Goal: Task Accomplishment & Management: Complete application form

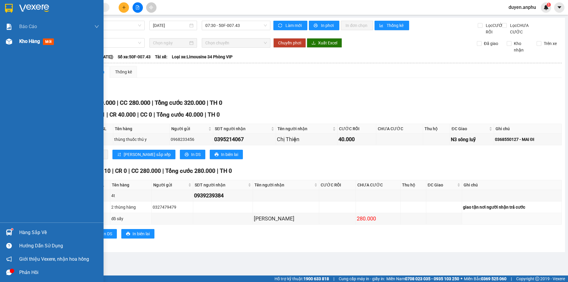
click at [17, 40] on div "Kho hàng mới" at bounding box center [52, 41] width 104 height 15
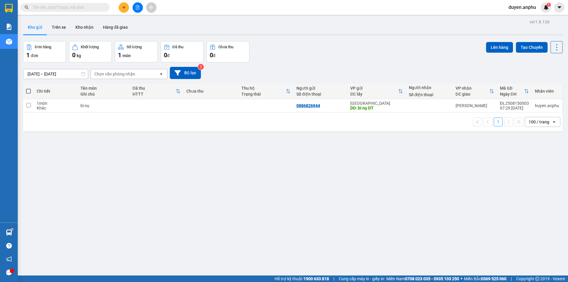
click at [29, 92] on span at bounding box center [28, 91] width 5 height 5
click at [28, 88] on input "checkbox" at bounding box center [28, 88] width 0 height 0
checkbox input "true"
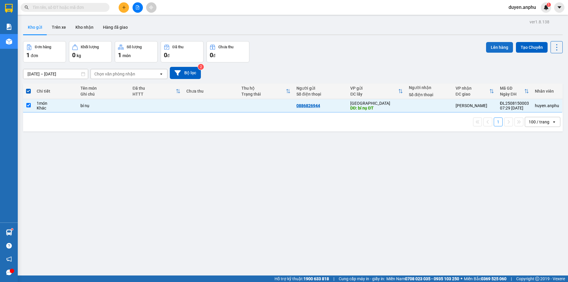
click at [505, 45] on button "Lên hàng" at bounding box center [499, 47] width 27 height 11
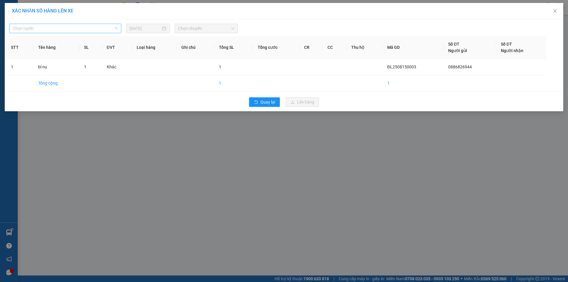
drag, startPoint x: 81, startPoint y: 31, endPoint x: 57, endPoint y: 46, distance: 29.1
click at [81, 32] on span "Chọn tuyến" at bounding box center [65, 28] width 105 height 9
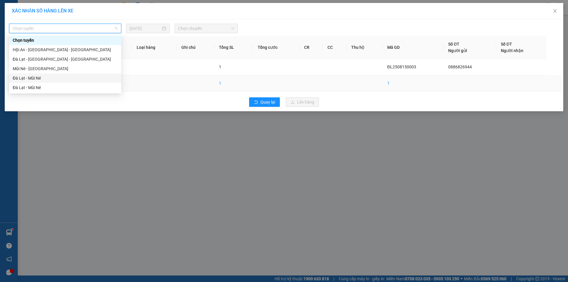
click at [35, 75] on div "Đà Lạt - Mũi Né" at bounding box center [65, 78] width 105 height 7
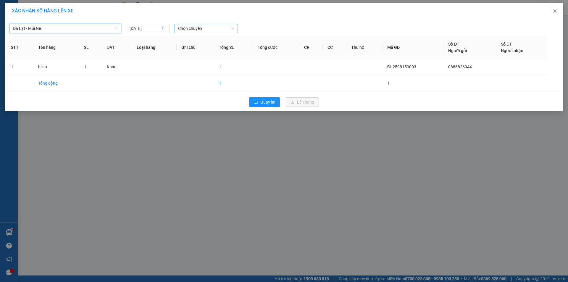
click at [210, 25] on span "Chọn chuyến" at bounding box center [206, 28] width 56 height 9
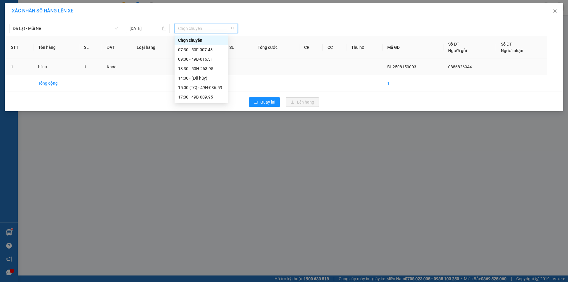
click at [278, 71] on td at bounding box center [276, 67] width 46 height 16
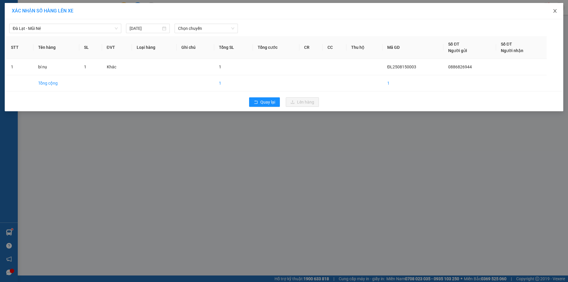
click at [555, 11] on icon "close" at bounding box center [555, 11] width 5 height 5
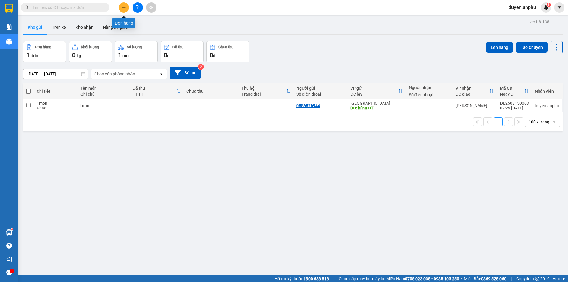
click at [125, 6] on icon "plus" at bounding box center [124, 7] width 4 height 4
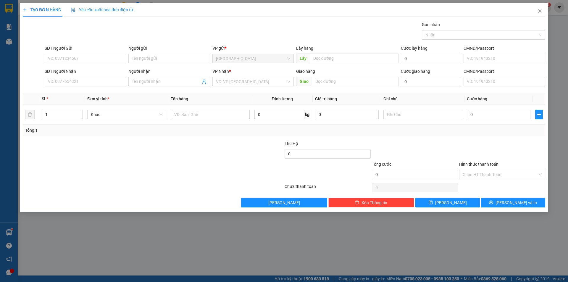
drag, startPoint x: 150, startPoint y: 81, endPoint x: 164, endPoint y: 70, distance: 17.3
click at [162, 71] on div "Người nhận Tên người nhận" at bounding box center [168, 78] width 81 height 21
type input "[PERSON_NAME]"
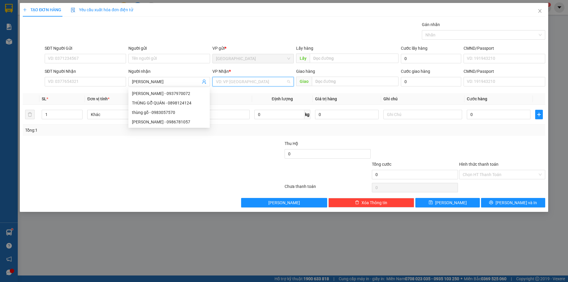
click at [252, 83] on input "search" at bounding box center [251, 81] width 70 height 9
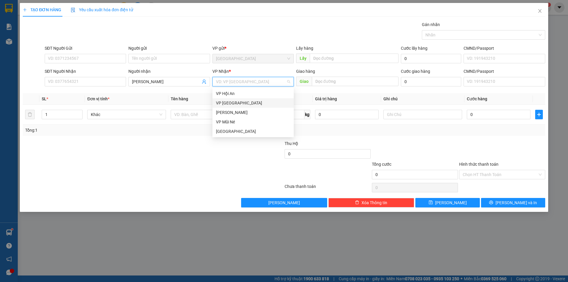
drag, startPoint x: 236, startPoint y: 120, endPoint x: 241, endPoint y: 110, distance: 10.7
click at [241, 109] on div "VP Hội An VP Nha Trang [PERSON_NAME] VP Mũi Né [GEOGRAPHIC_DATA]" at bounding box center [252, 112] width 81 height 47
drag, startPoint x: 240, startPoint y: 111, endPoint x: 262, endPoint y: 107, distance: 22.8
click at [240, 111] on div "[PERSON_NAME]" at bounding box center [253, 112] width 74 height 7
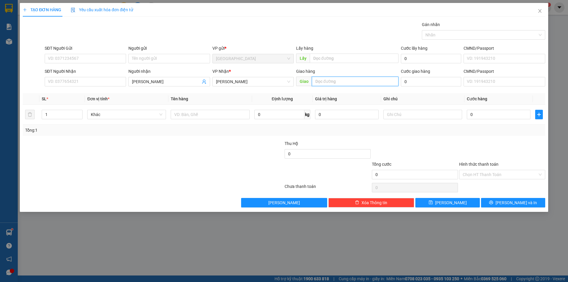
click at [326, 80] on input "text" at bounding box center [355, 81] width 87 height 9
type input "MN"
click at [193, 117] on input "text" at bounding box center [210, 114] width 79 height 9
type input "1t"
click at [477, 117] on input "0" at bounding box center [499, 114] width 64 height 9
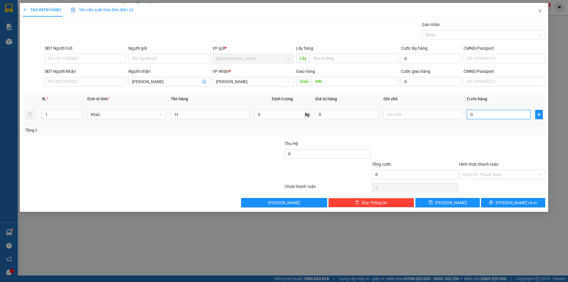
type input "1"
type input "12"
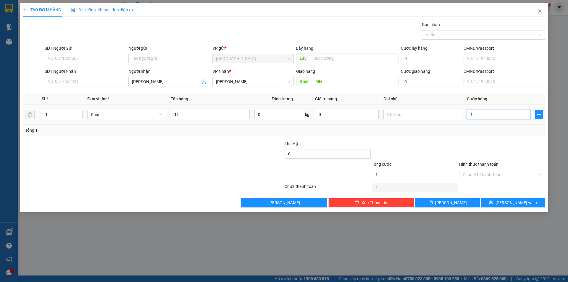
type input "12"
type input "120"
type input "120.000"
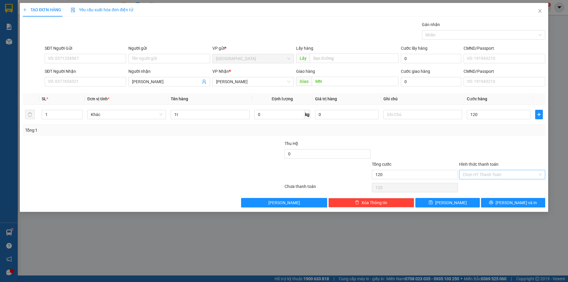
type input "120.000"
click at [483, 176] on input "Hình thức thanh toán" at bounding box center [500, 174] width 75 height 9
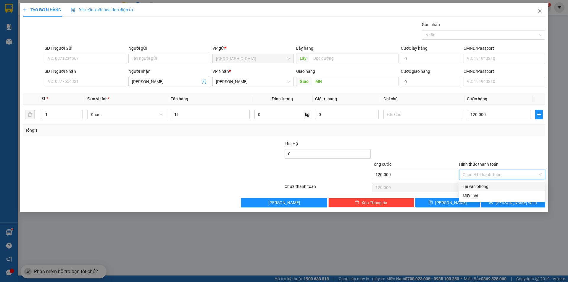
click at [481, 185] on div "Tại văn phòng" at bounding box center [502, 186] width 79 height 7
type input "0"
click at [494, 204] on button "[PERSON_NAME] và In" at bounding box center [513, 202] width 64 height 9
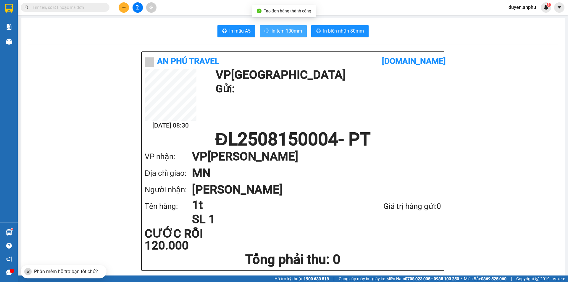
click at [273, 31] on span "In tem 100mm" at bounding box center [287, 30] width 30 height 7
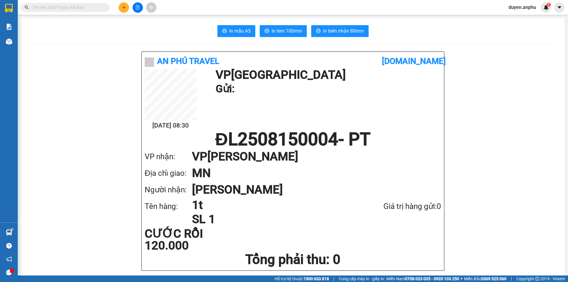
click at [124, 8] on icon "plus" at bounding box center [124, 7] width 0 height 3
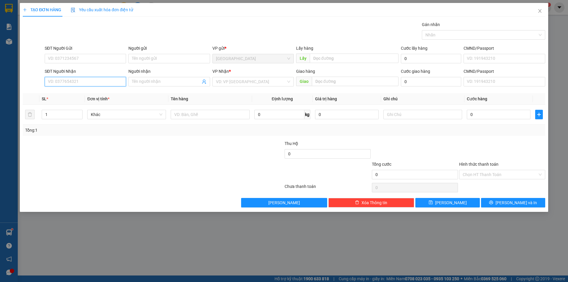
click at [96, 81] on input "SĐT Người Nhận" at bounding box center [85, 81] width 81 height 9
click at [75, 95] on div "0973338815 - anh Tín" at bounding box center [85, 93] width 74 height 7
type input "0973338815"
type input "anh Tín"
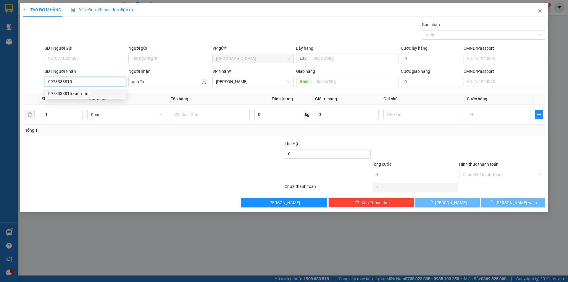
type input "200.000"
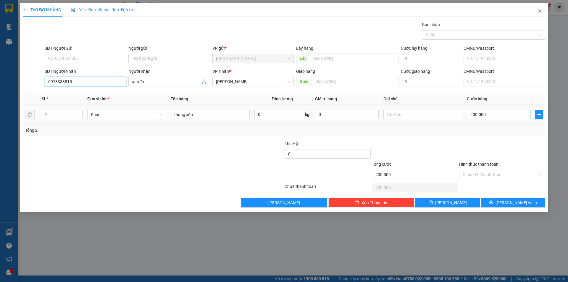
type input "0973338815"
click at [489, 115] on input "200.000" at bounding box center [499, 114] width 64 height 9
type input "6"
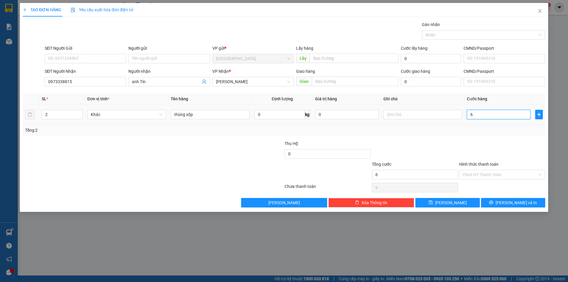
type input "60"
type input "60.000"
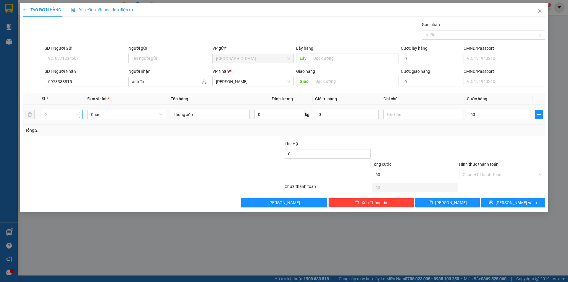
type input "60.000"
drag, startPoint x: 52, startPoint y: 114, endPoint x: 0, endPoint y: 137, distance: 57.0
click at [0, 130] on div "TẠO ĐƠN HÀNG Yêu cầu xuất hóa đơn điện tử Transit Pickup Surcharge Ids Transit …" at bounding box center [284, 141] width 568 height 282
type input "1"
click at [483, 177] on input "Hình thức thanh toán" at bounding box center [500, 174] width 75 height 9
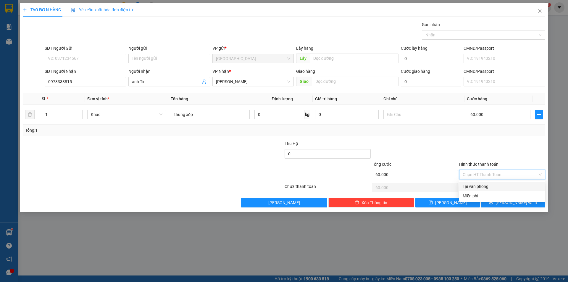
drag, startPoint x: 482, startPoint y: 184, endPoint x: 493, endPoint y: 197, distance: 17.6
click at [482, 185] on div "Tại văn phòng" at bounding box center [502, 186] width 79 height 7
type input "0"
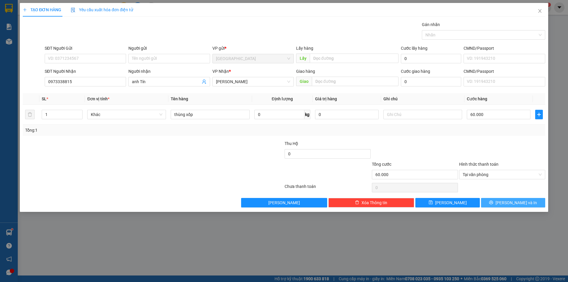
click at [502, 199] on button "[PERSON_NAME] và In" at bounding box center [513, 202] width 64 height 9
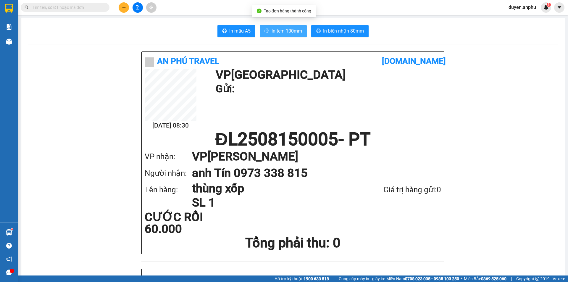
click at [280, 29] on button "In tem 100mm" at bounding box center [283, 31] width 47 height 12
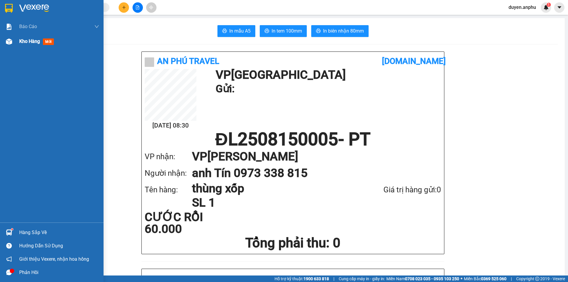
click at [22, 41] on span "Kho hàng" at bounding box center [29, 41] width 21 height 6
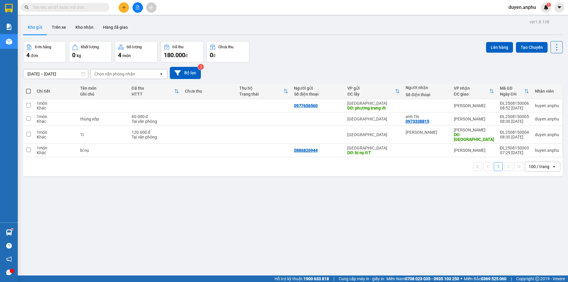
click at [31, 92] on th at bounding box center [28, 91] width 11 height 16
click at [28, 90] on span at bounding box center [28, 91] width 5 height 5
click at [28, 88] on input "checkbox" at bounding box center [28, 88] width 0 height 0
checkbox input "true"
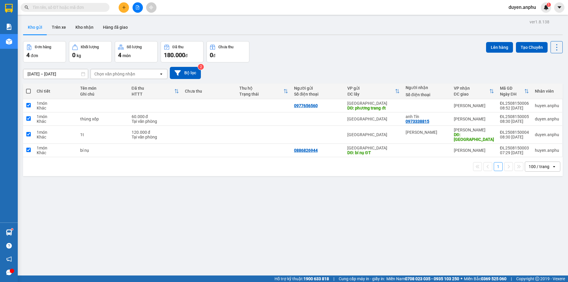
checkbox input "true"
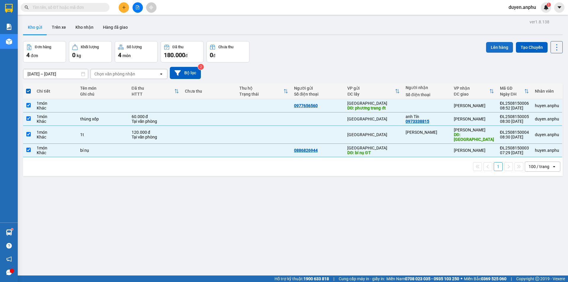
click at [493, 47] on button "Lên hàng" at bounding box center [499, 47] width 27 height 11
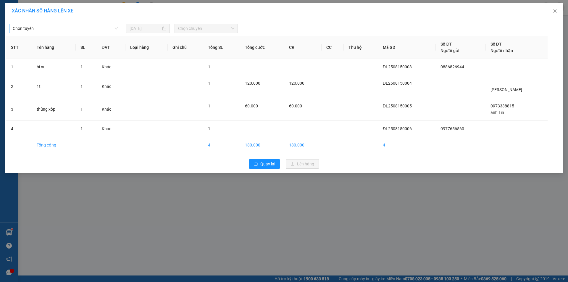
click at [87, 29] on span "Chọn tuyến" at bounding box center [65, 28] width 105 height 9
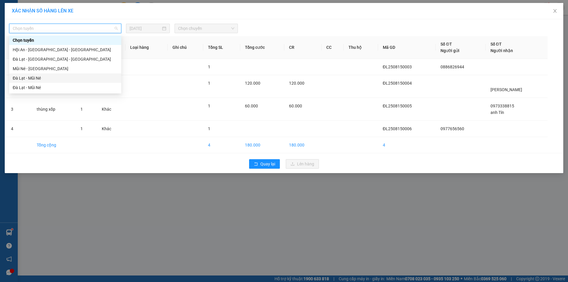
click at [83, 78] on div "Đà Lạt - Mũi Né" at bounding box center [65, 78] width 105 height 7
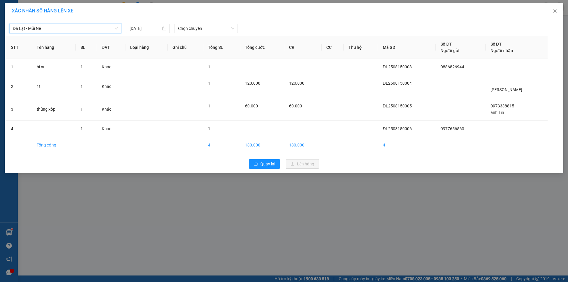
click at [218, 23] on div "Đà Lạt - Mũi Né Đà Lạt - Mũi Né [DATE] Chọn chuyến" at bounding box center [284, 27] width 556 height 12
click at [216, 27] on span "Chọn chuyến" at bounding box center [206, 28] width 56 height 9
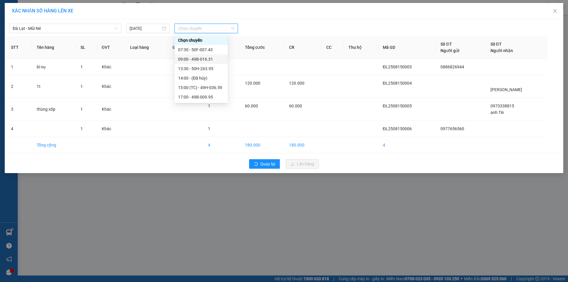
click at [200, 61] on div "09:00 - 49B-016.31" at bounding box center [201, 59] width 46 height 7
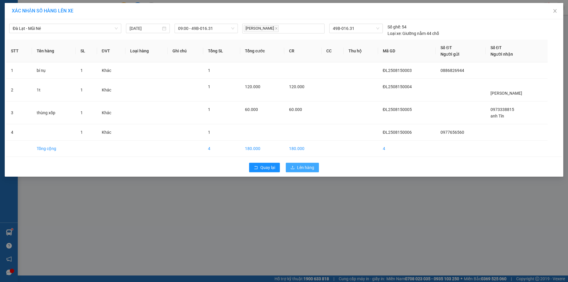
click at [301, 168] on span "Lên hàng" at bounding box center [305, 167] width 17 height 7
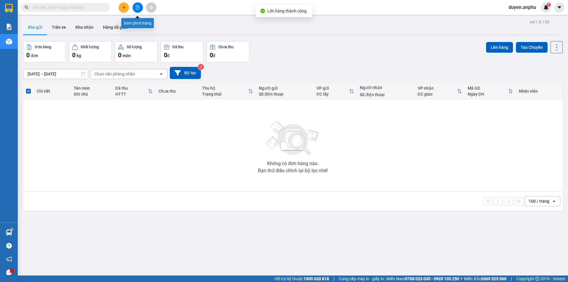
click at [136, 8] on icon "file-add" at bounding box center [138, 7] width 4 height 4
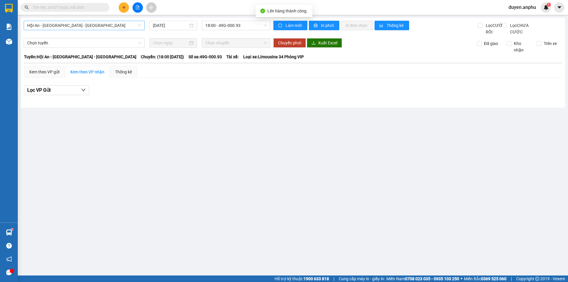
click at [70, 27] on span "Hội An - [GEOGRAPHIC_DATA] - [GEOGRAPHIC_DATA]" at bounding box center [84, 25] width 114 height 9
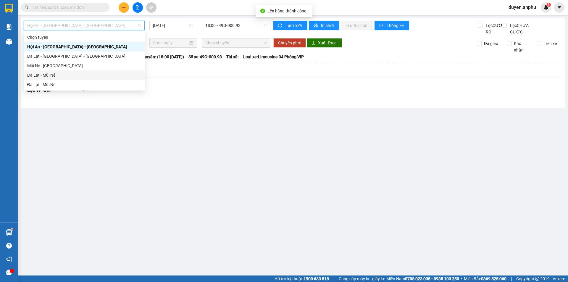
click at [62, 75] on div "Đà Lạt - Mũi Né" at bounding box center [84, 75] width 114 height 7
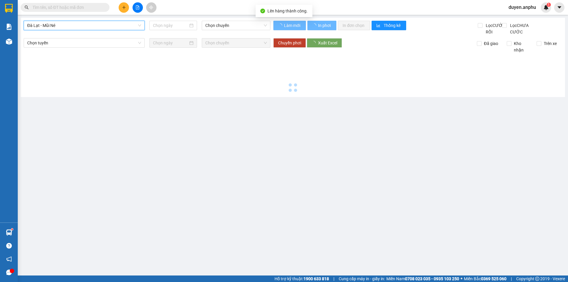
type input "[DATE]"
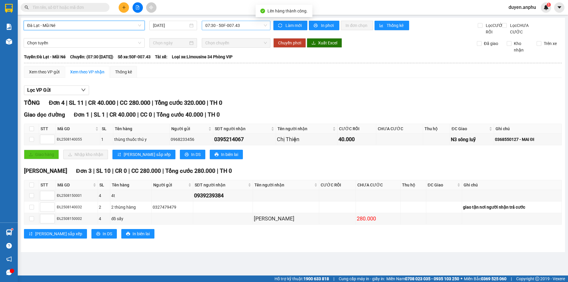
drag, startPoint x: 227, startPoint y: 22, endPoint x: 226, endPoint y: 28, distance: 5.4
click at [227, 23] on span "07:30 - 50F-007.43" at bounding box center [236, 25] width 62 height 9
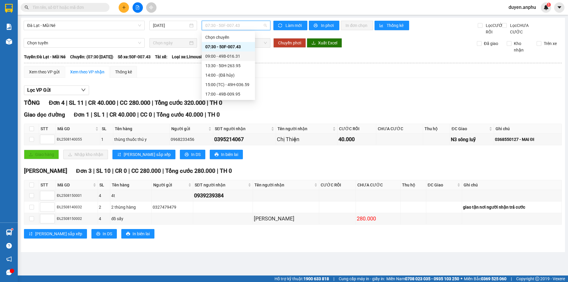
click at [215, 58] on div "09:00 - 49B-016.31" at bounding box center [228, 56] width 46 height 7
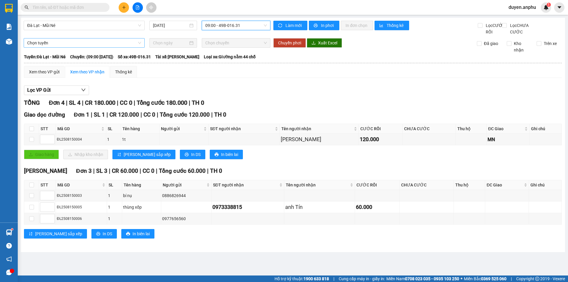
click at [56, 47] on span "Chọn tuyến" at bounding box center [84, 42] width 114 height 9
click at [236, 33] on div "Đà Lạt - Mũi Né [DATE] 09:00 - 49B-016.31" at bounding box center [147, 28] width 247 height 15
click at [41, 75] on div "Xem theo VP gửi" at bounding box center [44, 72] width 30 height 7
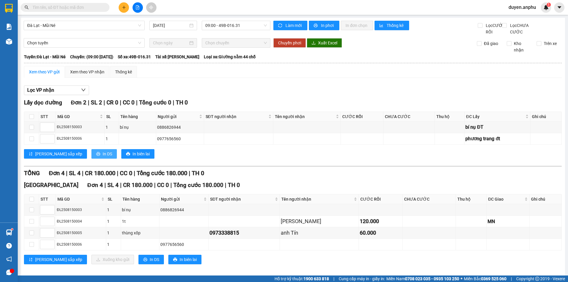
click at [103, 157] on span "In DS" at bounding box center [107, 154] width 9 height 7
drag, startPoint x: 96, startPoint y: 82, endPoint x: 99, endPoint y: 80, distance: 3.3
click at [98, 78] on div "Xem theo VP nhận" at bounding box center [87, 72] width 44 height 12
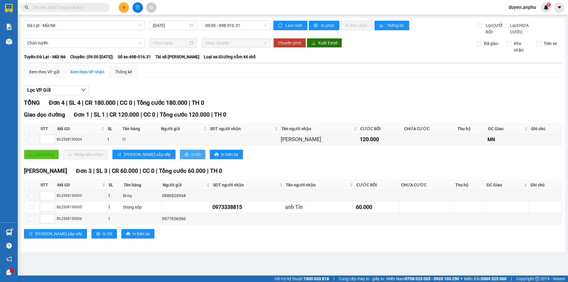
click at [191, 158] on span "In DS" at bounding box center [195, 154] width 9 height 7
click at [124, 10] on button at bounding box center [124, 7] width 10 height 10
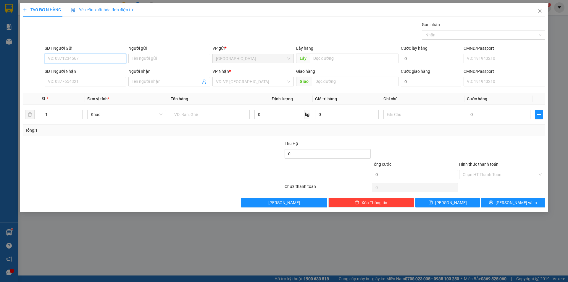
click at [106, 59] on input "SĐT Người Gửi" at bounding box center [85, 58] width 81 height 9
type input "0965944763"
click at [88, 71] on div "0965944763" at bounding box center [85, 70] width 74 height 7
type input "0938329998"
type input "chị ny"
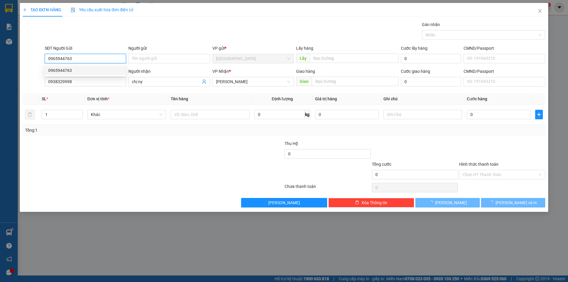
type input "50.000"
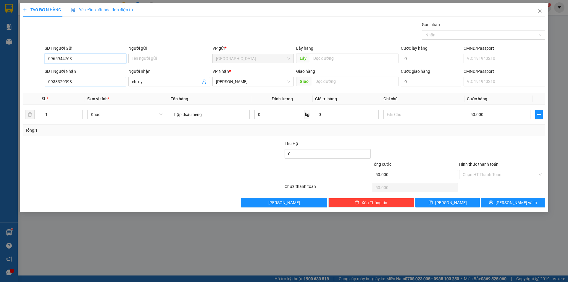
type input "0965944763"
drag, startPoint x: 90, startPoint y: 82, endPoint x: 0, endPoint y: 78, distance: 89.7
click at [0, 78] on div "TẠO ĐƠN HÀNG Yêu cầu xuất hóa đơn điện tử Transit Pickup Surcharge Ids Transit …" at bounding box center [284, 141] width 568 height 282
type input "0329566418"
click at [67, 94] on div "0329566418" at bounding box center [85, 93] width 74 height 7
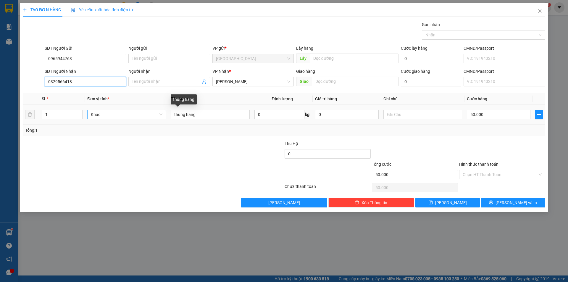
type input "0329566418"
drag, startPoint x: 152, startPoint y: 115, endPoint x: 111, endPoint y: 113, distance: 41.2
click at [113, 114] on tr "1 Khác thùng hàng 0 kg 0 50.000" at bounding box center [284, 115] width 523 height 20
type input "thùng sầu riêng"
type input "4"
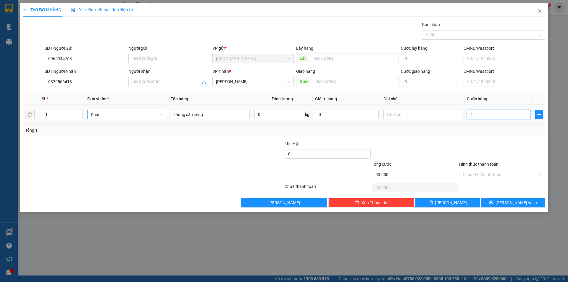
type input "4"
type input "40"
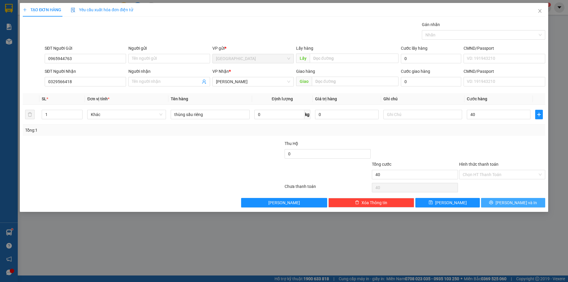
type input "40.000"
click at [489, 202] on button "[PERSON_NAME] và In" at bounding box center [513, 202] width 64 height 9
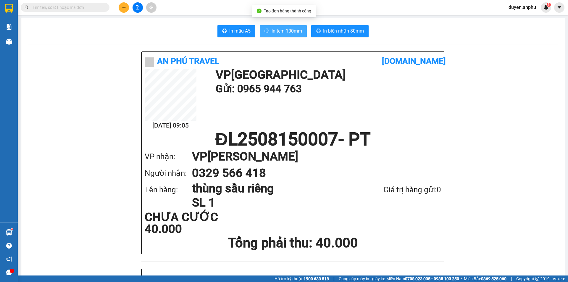
click at [272, 35] on button "In tem 100mm" at bounding box center [283, 31] width 47 height 12
click at [126, 9] on button at bounding box center [124, 7] width 10 height 10
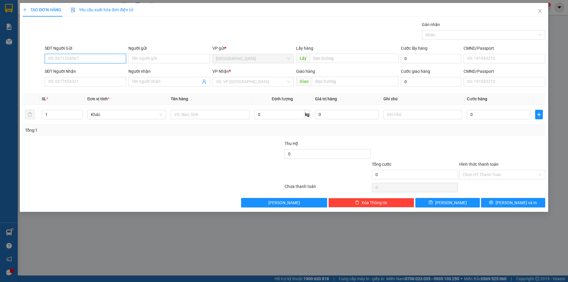
click at [91, 59] on input "SĐT Người Gửi" at bounding box center [85, 58] width 81 height 9
type input "0385986021"
click at [73, 72] on div "0385986021" at bounding box center [85, 70] width 74 height 7
type input "thành bưởi [PERSON_NAME]"
type input "bưu điện [GEOGRAPHIC_DATA]"
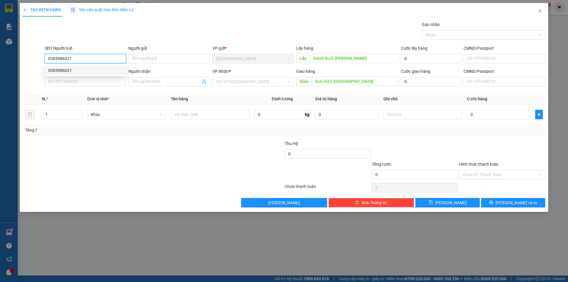
click at [73, 72] on div "0385986021" at bounding box center [85, 70] width 74 height 7
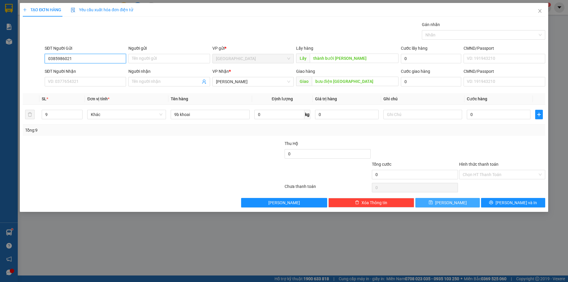
type input "0385986021"
click at [433, 204] on icon "save" at bounding box center [431, 203] width 4 height 4
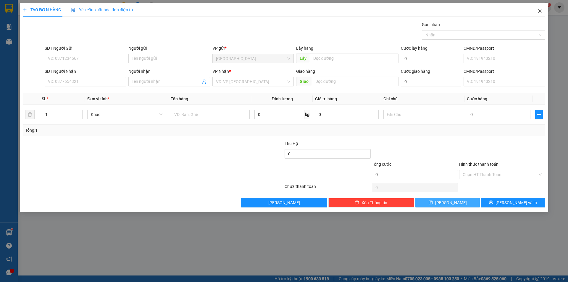
drag, startPoint x: 542, startPoint y: 9, endPoint x: 511, endPoint y: 16, distance: 31.6
click at [541, 9] on icon "close" at bounding box center [540, 11] width 5 height 5
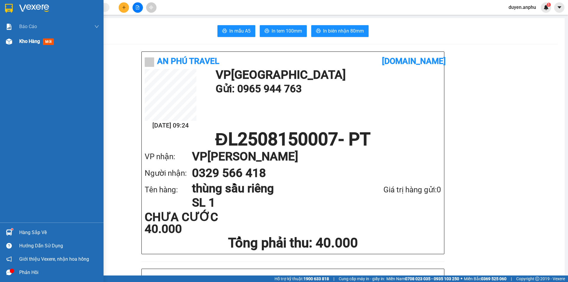
click at [15, 44] on div "Kho hàng mới" at bounding box center [52, 41] width 104 height 15
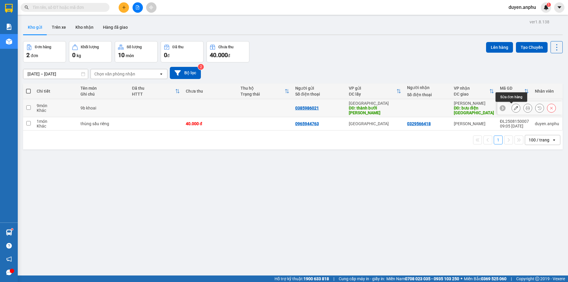
click at [514, 109] on icon at bounding box center [516, 108] width 4 height 4
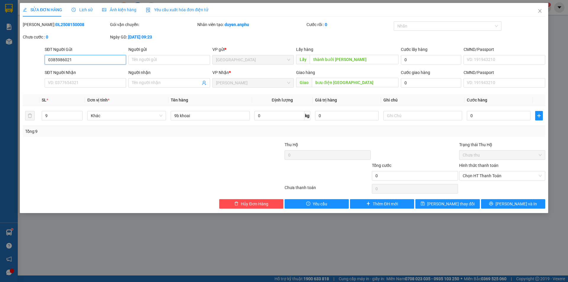
drag, startPoint x: 81, startPoint y: 58, endPoint x: 33, endPoint y: 59, distance: 47.7
click at [21, 59] on div "SỬA ĐƠN HÀNG Lịch sử Ảnh kiện hàng Yêu cầu xuất hóa đơn điện tử Total Paid Fee …" at bounding box center [284, 108] width 529 height 210
click at [539, 12] on icon "close" at bounding box center [540, 11] width 5 height 5
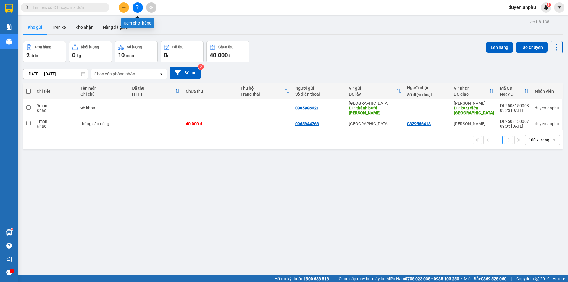
click at [138, 12] on button at bounding box center [138, 7] width 10 height 10
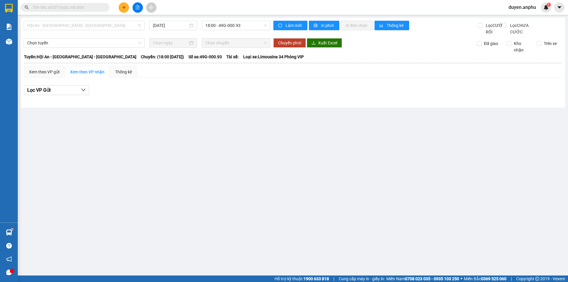
drag, startPoint x: 80, startPoint y: 27, endPoint x: 64, endPoint y: 41, distance: 21.6
click at [79, 29] on span "Hội An - [GEOGRAPHIC_DATA] - [GEOGRAPHIC_DATA]" at bounding box center [84, 25] width 114 height 9
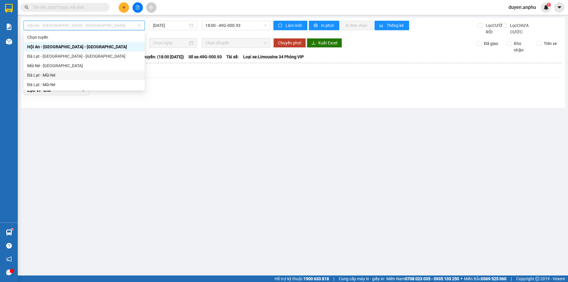
click at [56, 77] on div "Đà Lạt - Mũi Né" at bounding box center [84, 75] width 114 height 7
type input "[DATE]"
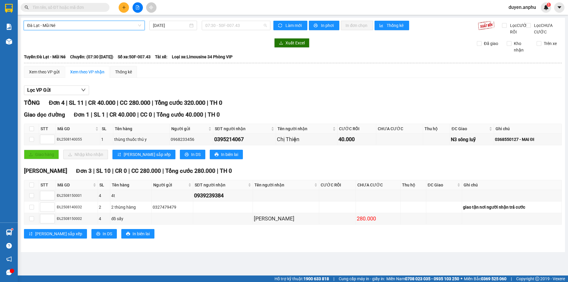
drag, startPoint x: 225, startPoint y: 23, endPoint x: 221, endPoint y: 34, distance: 11.8
click at [225, 24] on span "07:30 - 50F-007.43" at bounding box center [236, 25] width 62 height 9
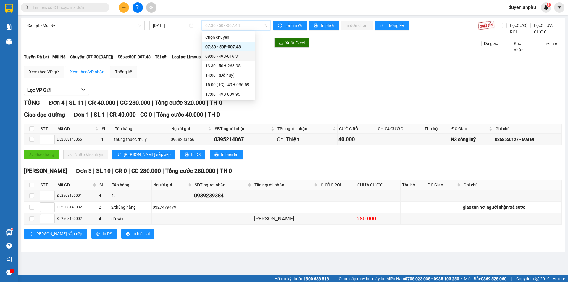
click at [218, 54] on div "09:00 - 49B-016.31" at bounding box center [228, 56] width 46 height 7
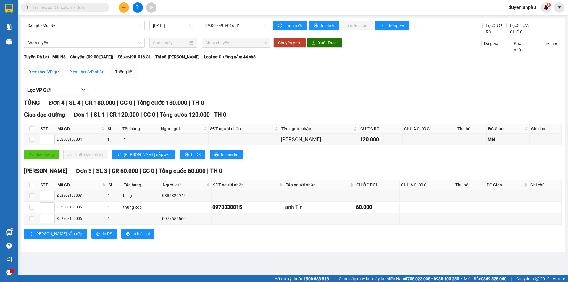
click at [49, 75] on div "Xem theo VP gửi" at bounding box center [44, 72] width 30 height 7
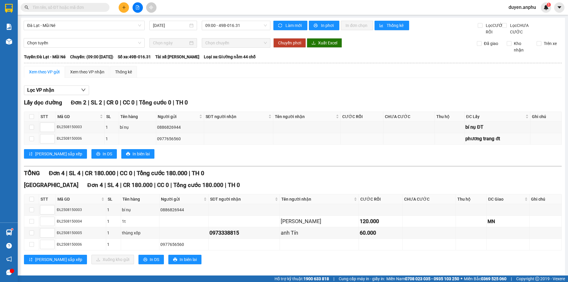
click at [179, 142] on div "0977656560" at bounding box center [180, 139] width 46 height 7
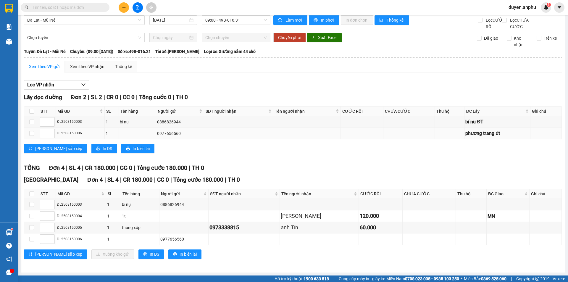
scroll to position [12, 0]
drag, startPoint x: 153, startPoint y: 135, endPoint x: 180, endPoint y: 136, distance: 27.5
click at [180, 136] on div "0977656560" at bounding box center [180, 133] width 46 height 7
copy div "0977656560"
click at [88, 9] on input "text" at bounding box center [68, 7] width 70 height 7
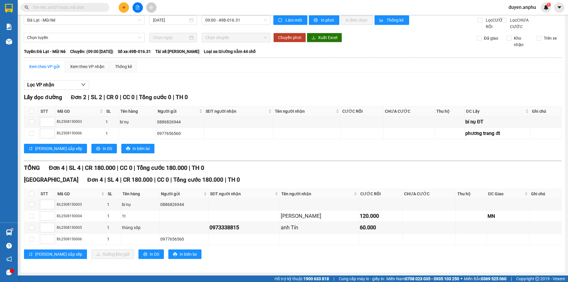
paste input "0977656560"
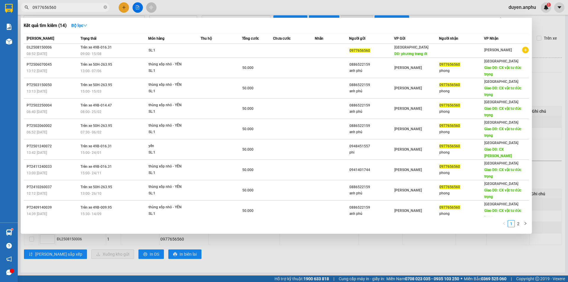
type input "0977656560"
click at [553, 28] on div at bounding box center [284, 141] width 568 height 282
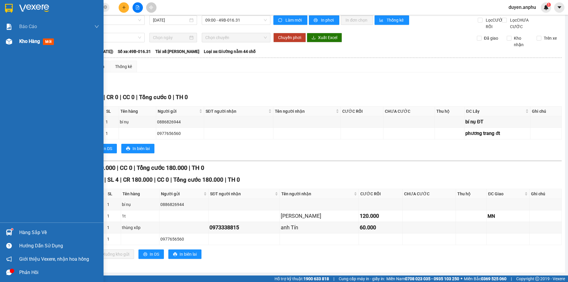
click at [26, 41] on span "Kho hàng" at bounding box center [29, 41] width 21 height 6
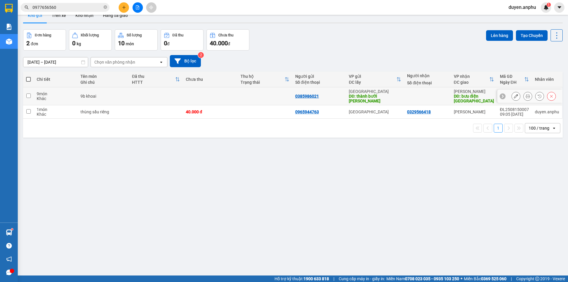
click at [30, 96] on input "checkbox" at bounding box center [28, 96] width 4 height 4
checkbox input "true"
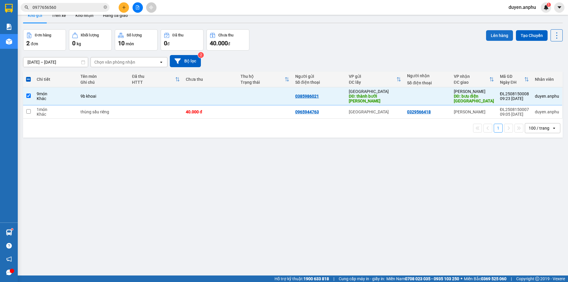
click at [494, 37] on button "Lên hàng" at bounding box center [499, 35] width 27 height 11
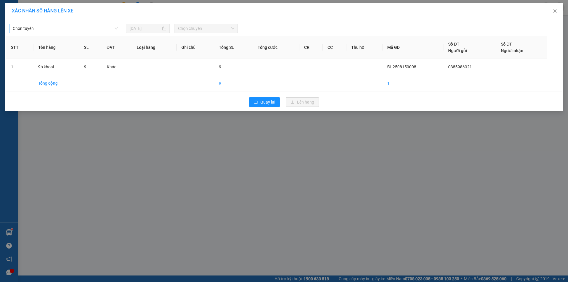
click at [47, 31] on span "Chọn tuyến" at bounding box center [65, 28] width 105 height 9
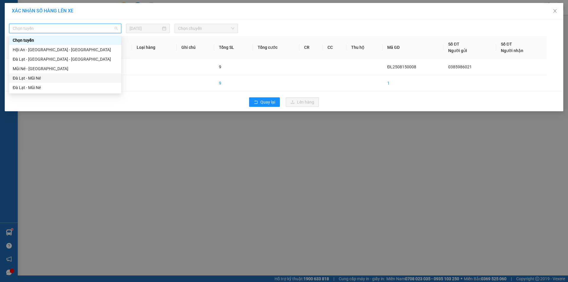
click at [28, 80] on div "Đà Lạt - Mũi Né" at bounding box center [65, 77] width 112 height 9
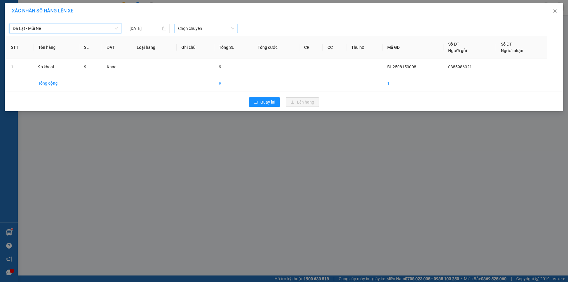
click at [191, 27] on span "Chọn chuyến" at bounding box center [206, 28] width 56 height 9
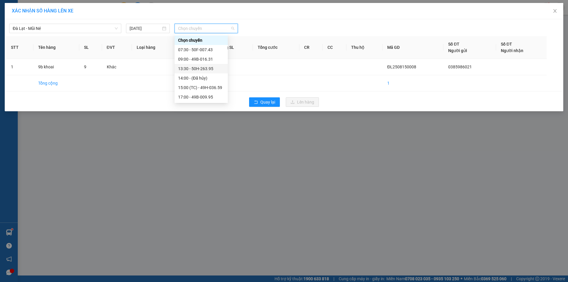
click at [191, 70] on div "13:30 - 50H-263.95" at bounding box center [201, 68] width 46 height 7
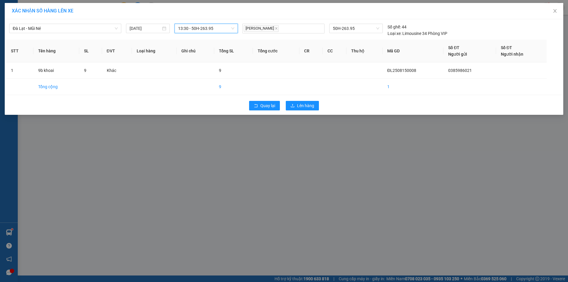
click at [216, 30] on span "13:30 - 50H-263.95" at bounding box center [206, 28] width 56 height 9
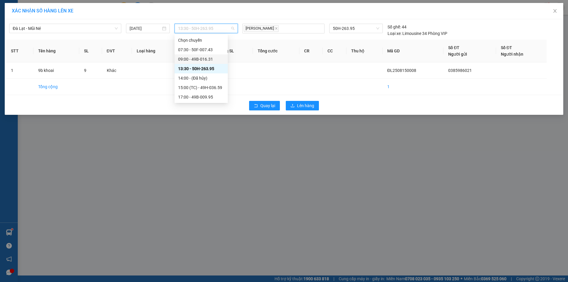
click at [190, 58] on div "09:00 - 49B-016.31" at bounding box center [201, 59] width 46 height 7
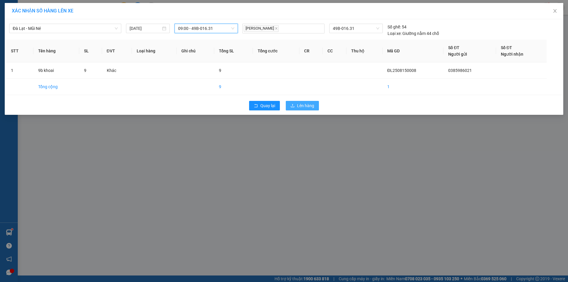
click at [302, 109] on span "Lên hàng" at bounding box center [305, 105] width 17 height 7
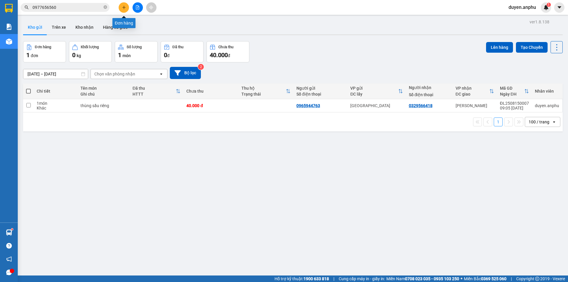
click at [126, 8] on icon "plus" at bounding box center [124, 7] width 4 height 4
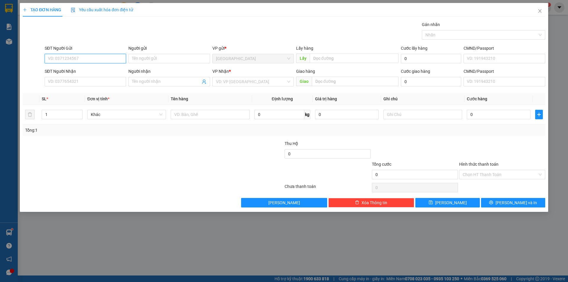
drag, startPoint x: 69, startPoint y: 58, endPoint x: 73, endPoint y: 57, distance: 5.1
click at [72, 57] on input "SĐT Người Gửi" at bounding box center [85, 58] width 81 height 9
click at [72, 67] on div "0332607732" at bounding box center [85, 70] width 74 height 7
type input "0332607732"
type input "cf Trang"
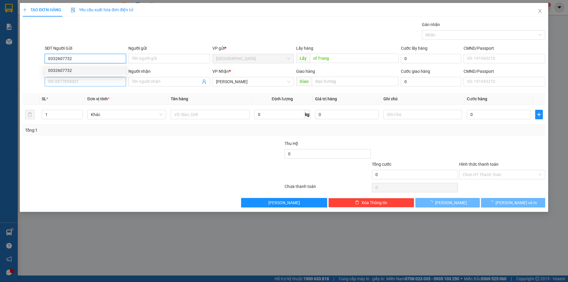
drag, startPoint x: 72, startPoint y: 67, endPoint x: 86, endPoint y: 85, distance: 22.4
click at [72, 67] on div "0332607732" at bounding box center [85, 70] width 74 height 7
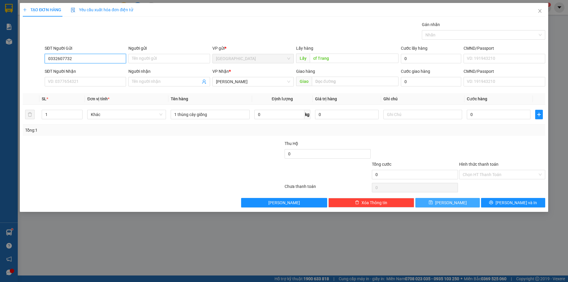
type input "0332607732"
click at [432, 202] on button "[PERSON_NAME]" at bounding box center [447, 202] width 64 height 9
click at [84, 57] on input "SĐT Người Gửi" at bounding box center [85, 58] width 81 height 9
type input "0794788111"
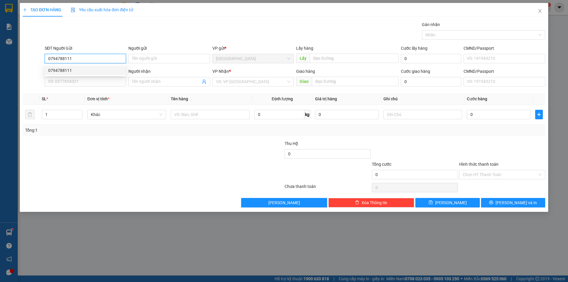
click at [83, 72] on div "0794788111" at bounding box center [85, 70] width 74 height 7
type input "0938331558"
type input "chị [PERSON_NAME]"
type input "cơm niêu sông bình"
type input "40.000"
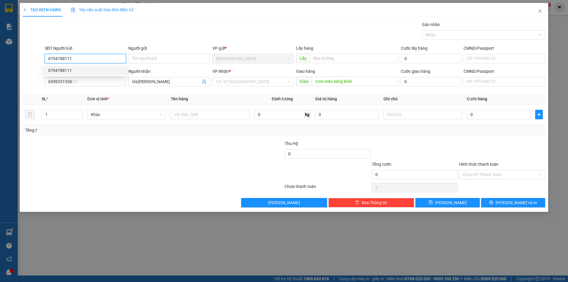
type input "40.000"
type input "0794788111"
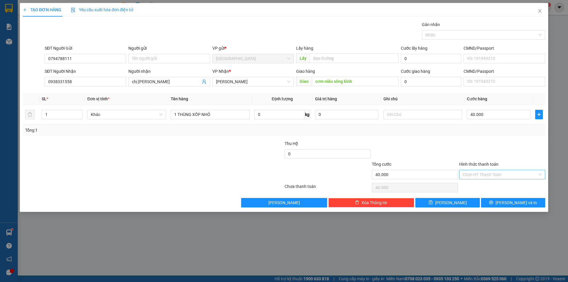
click at [486, 175] on input "Hình thức thanh toán" at bounding box center [500, 174] width 75 height 9
click at [481, 186] on div "Tại văn phòng" at bounding box center [502, 186] width 79 height 7
type input "0"
click at [494, 203] on button "[PERSON_NAME] và In" at bounding box center [513, 202] width 64 height 9
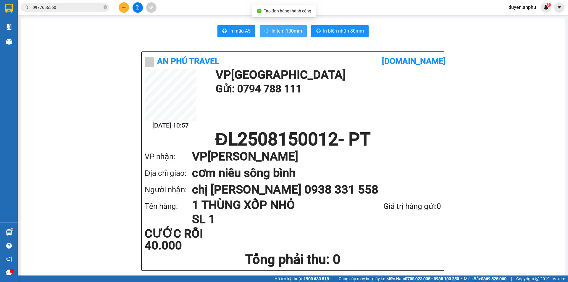
click at [281, 30] on span "In tem 100mm" at bounding box center [287, 30] width 30 height 7
click at [124, 8] on icon "plus" at bounding box center [124, 7] width 4 height 4
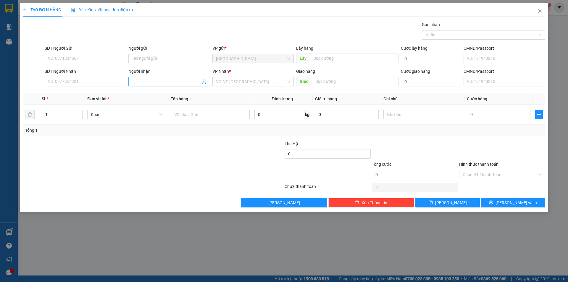
click at [151, 82] on input "Người nhận" at bounding box center [166, 81] width 68 height 7
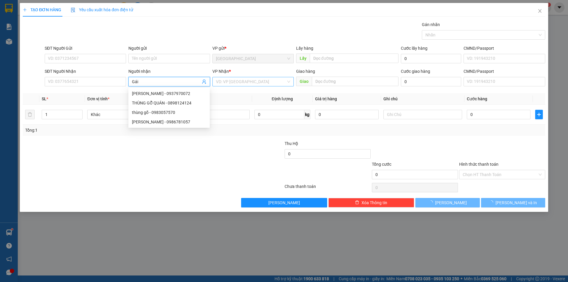
type input "Gái"
drag, startPoint x: 230, startPoint y: 81, endPoint x: 231, endPoint y: 87, distance: 5.9
click at [231, 82] on input "search" at bounding box center [251, 81] width 70 height 9
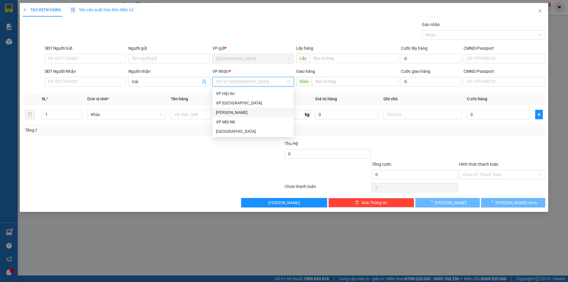
click at [225, 113] on div "[PERSON_NAME]" at bounding box center [253, 112] width 74 height 7
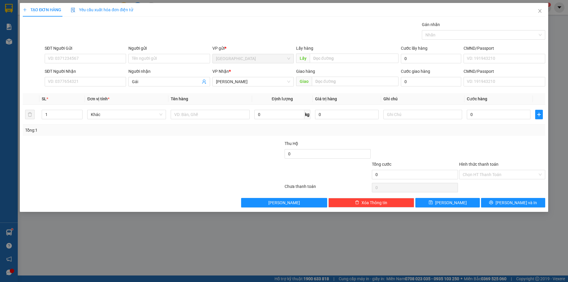
click at [332, 75] on div "Giao hàng" at bounding box center [347, 72] width 102 height 9
click at [333, 79] on input "text" at bounding box center [355, 81] width 87 height 9
type input "MN"
click at [202, 116] on input "text" at bounding box center [210, 114] width 79 height 9
type input "1t bông"
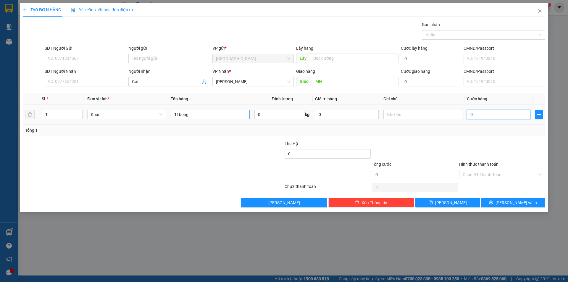
type input "1"
type input "13"
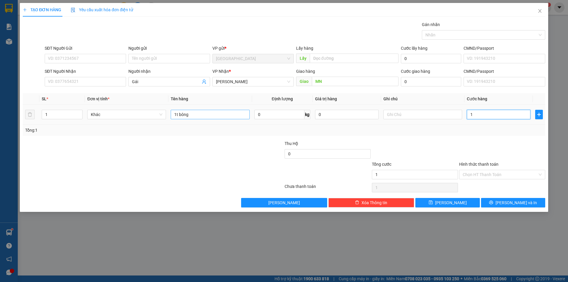
type input "13"
type input "130"
type input "130.000"
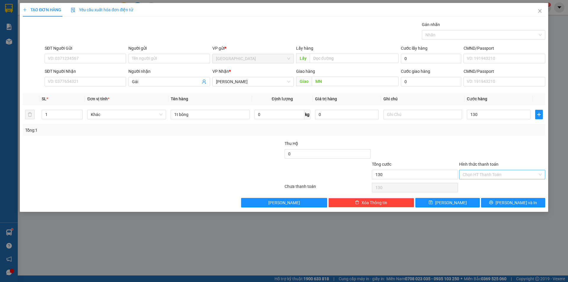
type input "130.000"
click at [487, 176] on input "Hình thức thanh toán" at bounding box center [500, 174] width 75 height 9
click at [485, 187] on div "Tại văn phòng" at bounding box center [502, 186] width 79 height 7
type input "0"
click at [467, 202] on button "[PERSON_NAME]" at bounding box center [447, 202] width 64 height 9
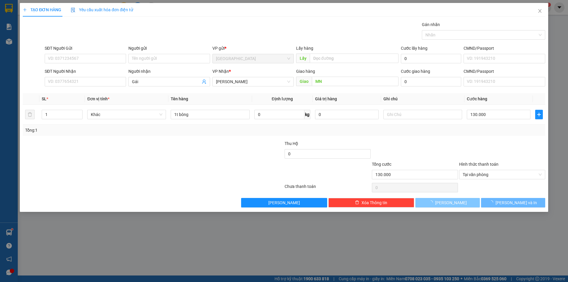
type input "0"
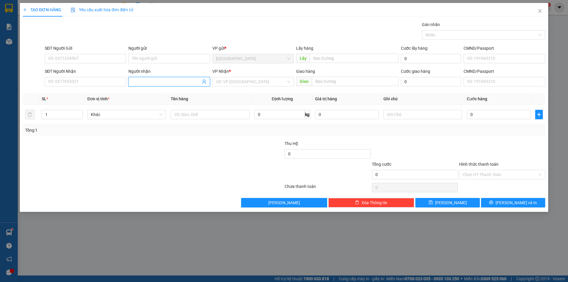
click at [146, 85] on input "Người nhận" at bounding box center [166, 81] width 68 height 7
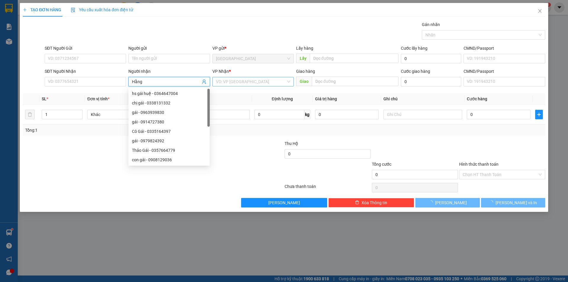
type input "Hằng"
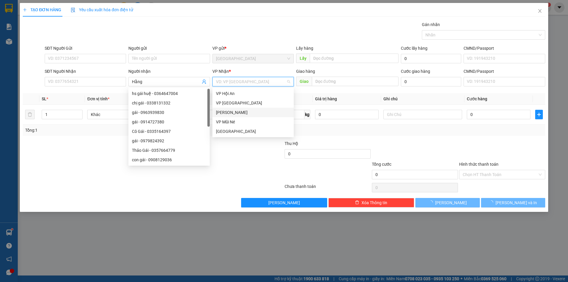
click at [249, 84] on input "search" at bounding box center [251, 81] width 70 height 9
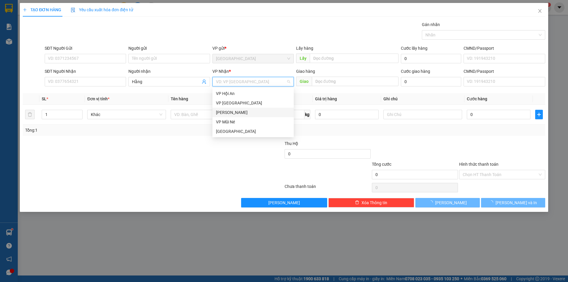
click at [231, 112] on div "[PERSON_NAME]" at bounding box center [253, 112] width 74 height 7
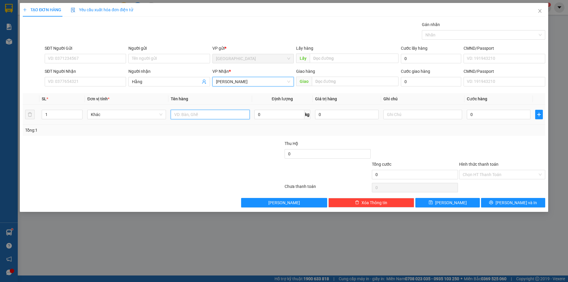
click at [215, 116] on input "text" at bounding box center [210, 114] width 79 height 9
type input "dâu"
type input "9"
type input "3"
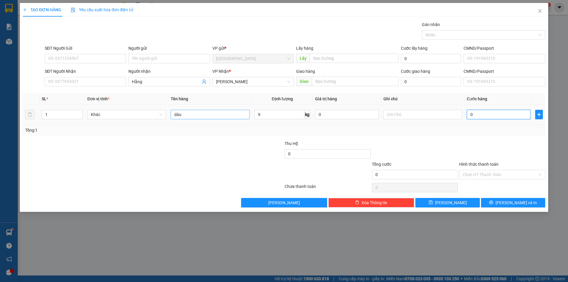
type input "3"
type input "30"
type input "30.000"
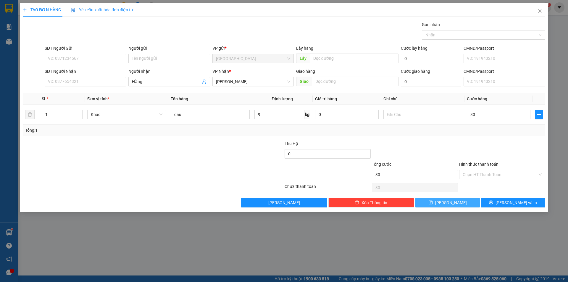
type input "30.000"
click at [453, 200] on span "[PERSON_NAME]" at bounding box center [451, 202] width 32 height 7
type input "0"
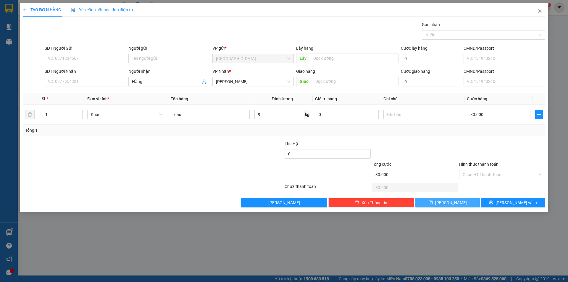
type input "0"
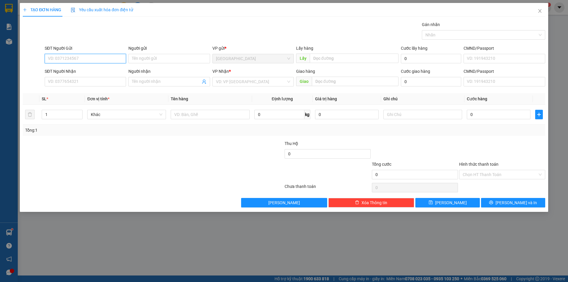
click at [91, 59] on input "SĐT Người Gửi" at bounding box center [85, 58] width 81 height 9
type input "0906948095"
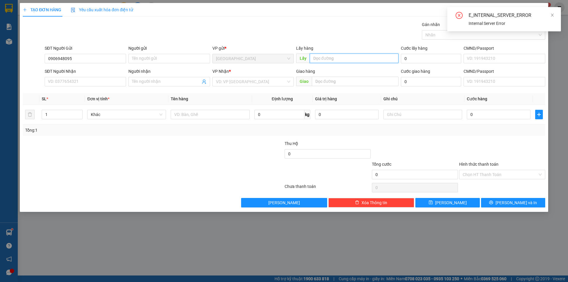
click at [334, 58] on input "text" at bounding box center [354, 58] width 89 height 9
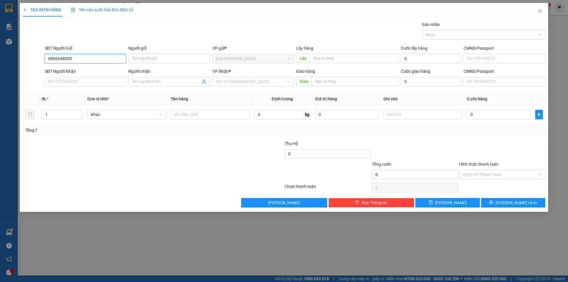
drag, startPoint x: 92, startPoint y: 60, endPoint x: 0, endPoint y: 60, distance: 91.7
click at [0, 60] on div "TẠO ĐƠN HÀNG Yêu cầu xuất hóa đơn điện tử Transit Pickup Surcharge Ids Transit …" at bounding box center [284, 141] width 568 height 282
click at [541, 10] on icon "close" at bounding box center [540, 11] width 5 height 5
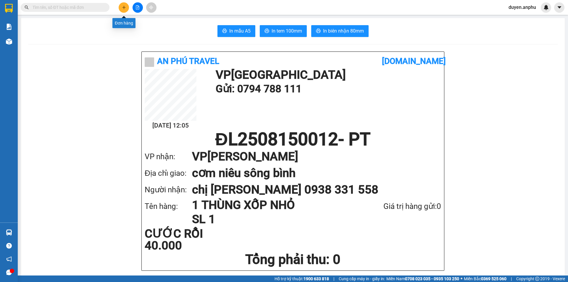
click at [124, 11] on button at bounding box center [124, 7] width 10 height 10
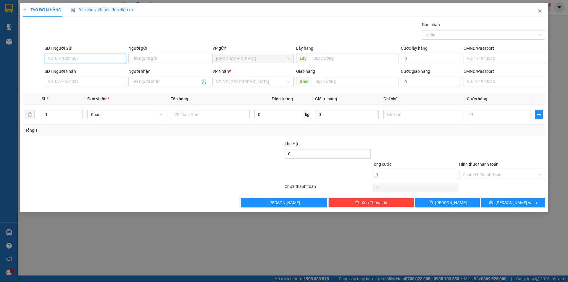
paste input "0906948095"
type input "0906948095"
click at [76, 70] on div "0906948095" at bounding box center [85, 70] width 74 height 7
type input "CF Trang"
type input "0906948095"
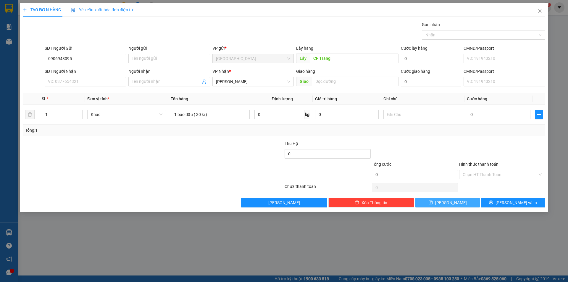
click at [437, 206] on button "[PERSON_NAME]" at bounding box center [447, 202] width 64 height 9
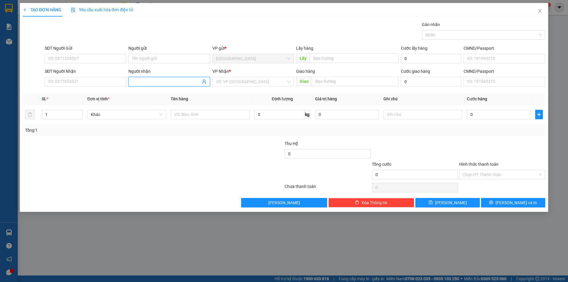
click at [146, 84] on input "Người nhận" at bounding box center [166, 81] width 68 height 7
type input "Thảo"
click at [242, 86] on div "VP Nhận * VD: VP Sài Gòn" at bounding box center [252, 78] width 81 height 21
click at [244, 83] on input "search" at bounding box center [251, 81] width 70 height 9
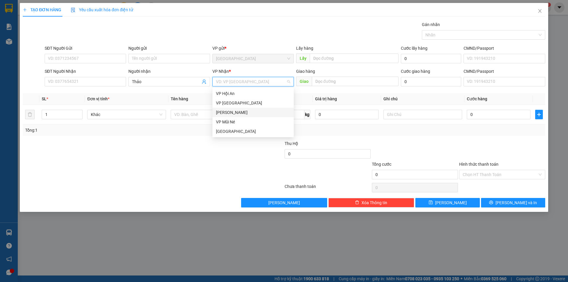
click at [236, 113] on div "[PERSON_NAME]" at bounding box center [253, 112] width 74 height 7
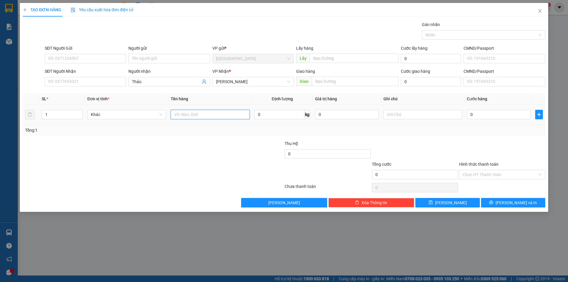
click at [209, 117] on input "text" at bounding box center [210, 114] width 79 height 9
type input "1t xốp"
click at [282, 114] on input "0" at bounding box center [279, 114] width 50 height 9
type input "21"
type input "6"
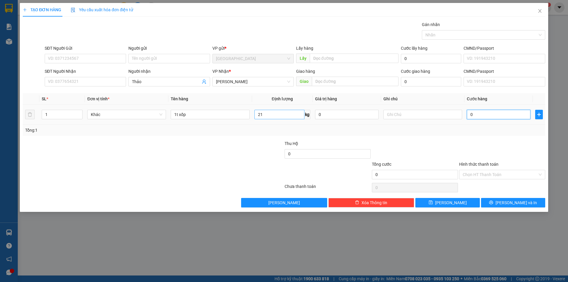
type input "6"
type input "63"
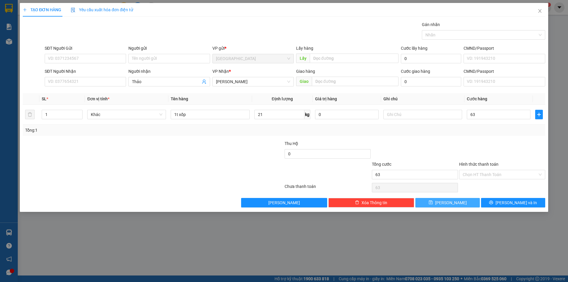
type input "63.000"
click at [433, 202] on icon "save" at bounding box center [431, 202] width 4 height 4
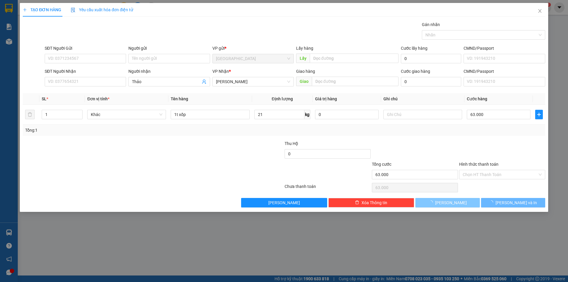
type input "0"
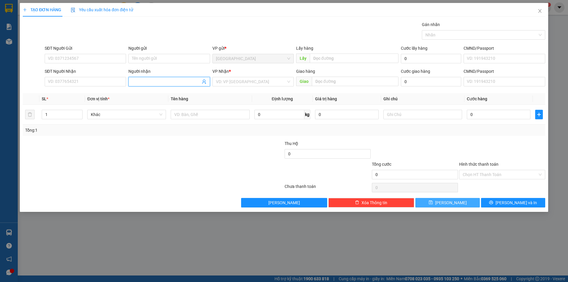
click at [157, 82] on input "Người nhận" at bounding box center [166, 81] width 68 height 7
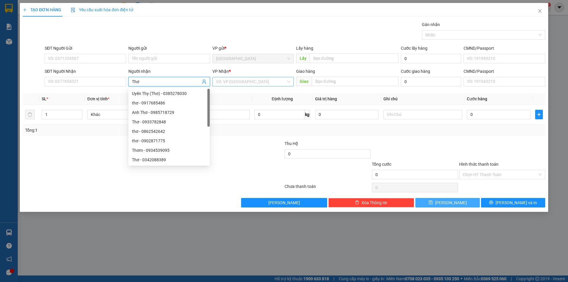
type input "Thơ"
click at [238, 83] on input "search" at bounding box center [251, 81] width 70 height 9
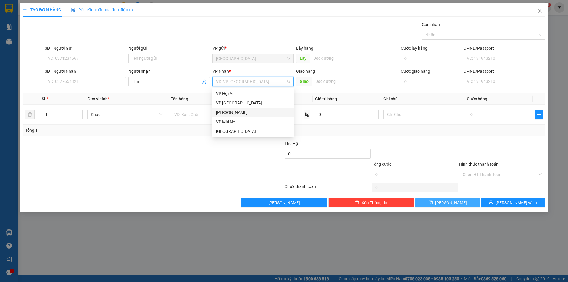
click at [233, 112] on div "[PERSON_NAME]" at bounding box center [253, 112] width 74 height 7
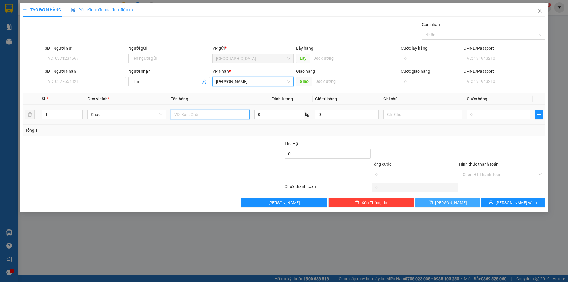
click at [212, 117] on input "text" at bounding box center [210, 114] width 79 height 9
type input "1b hành"
click at [442, 199] on button "[PERSON_NAME]" at bounding box center [447, 202] width 64 height 9
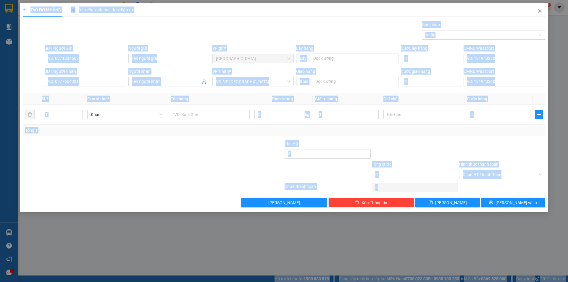
click at [167, 282] on html "Kết quả tìm kiếm ( 0 ) Bộ lọc No Data duyen.anphu 1 Báo cáo Báo cáo dòng tiền (…" at bounding box center [284, 141] width 568 height 282
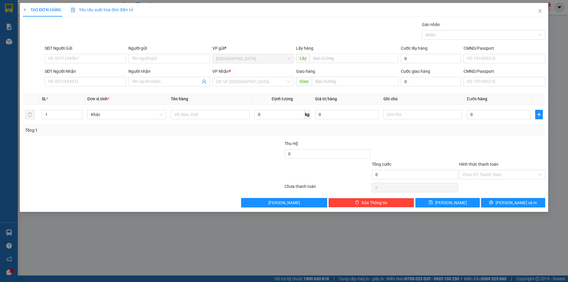
click at [418, 226] on div "TẠO ĐƠN HÀNG Yêu cầu xuất hóa đơn điện tử Transit Pickup Surcharge Ids Transit …" at bounding box center [284, 141] width 568 height 282
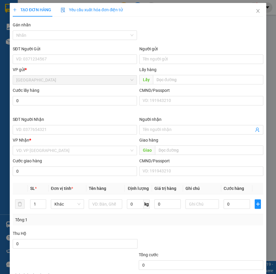
click at [264, 66] on div "Lấy hàng" at bounding box center [201, 69] width 124 height 7
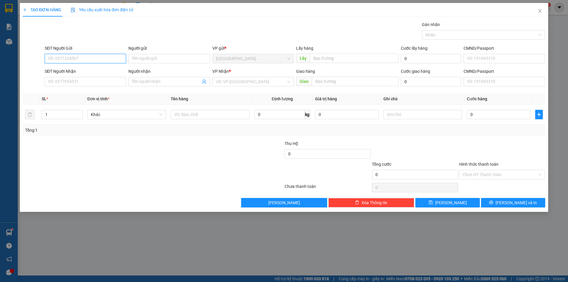
click at [74, 56] on input "SĐT Người Gửi" at bounding box center [85, 58] width 81 height 9
click at [71, 67] on div "0385663470 - Thảo Chuối" at bounding box center [85, 70] width 74 height 7
type input "0385663470"
type input "Thảo Chuối"
type input "trường C2 Ninh Loan"
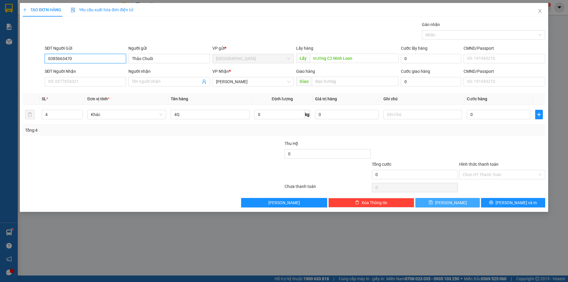
type input "0385663470"
click at [431, 207] on button "[PERSON_NAME]" at bounding box center [447, 202] width 64 height 9
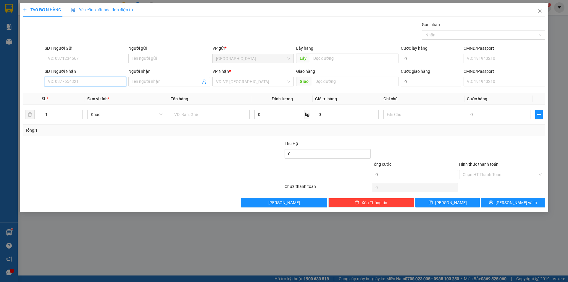
click at [92, 82] on input "SĐT Người Nhận" at bounding box center [85, 81] width 81 height 9
type input "0388012357"
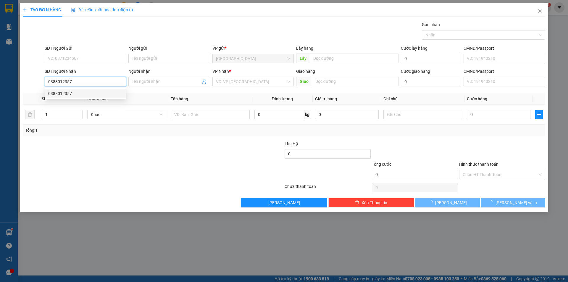
click at [78, 95] on div "0388012357" at bounding box center [85, 93] width 74 height 7
type input "40.000"
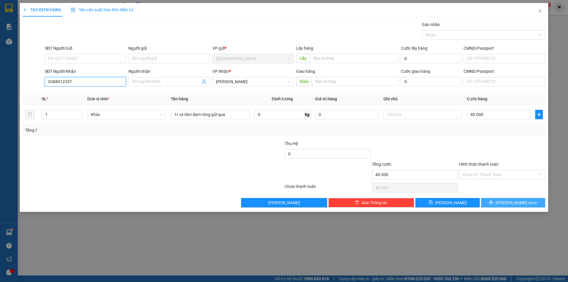
type input "0388012357"
click at [500, 203] on button "[PERSON_NAME] và In" at bounding box center [513, 202] width 64 height 9
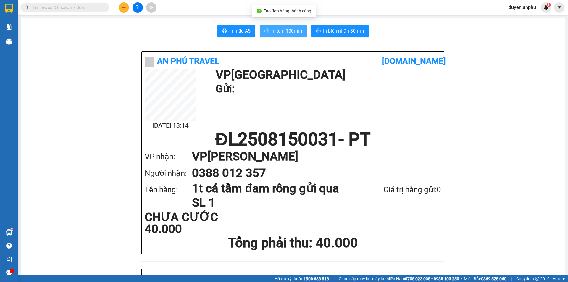
click at [280, 33] on span "In tem 100mm" at bounding box center [287, 30] width 30 height 7
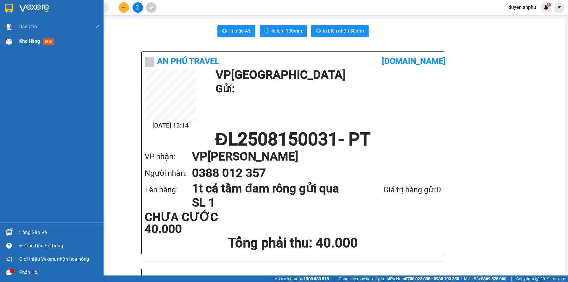
click at [20, 40] on span "Kho hàng" at bounding box center [29, 41] width 21 height 6
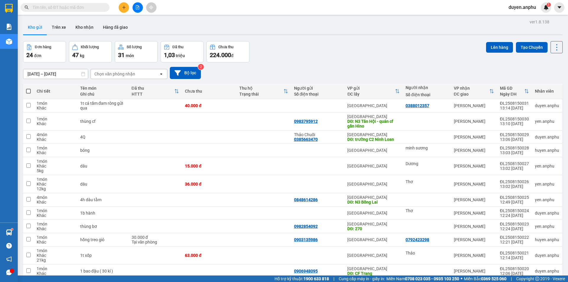
click at [30, 90] on span at bounding box center [28, 91] width 5 height 5
click at [28, 88] on input "checkbox" at bounding box center [28, 88] width 0 height 0
checkbox input "true"
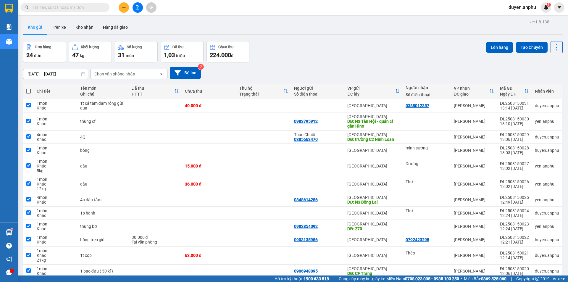
checkbox input "true"
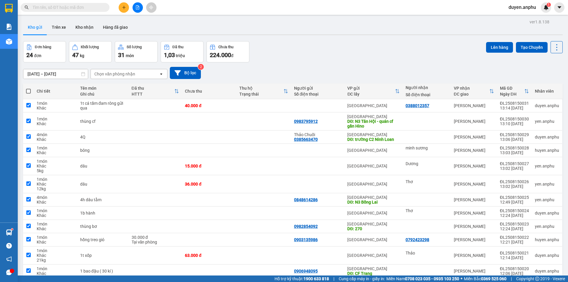
checkbox input "true"
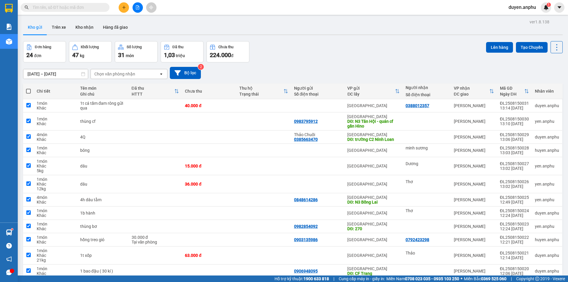
checkbox input "true"
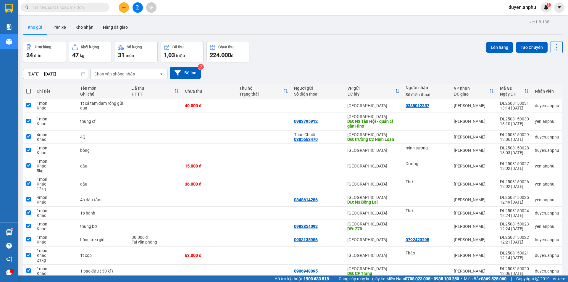
checkbox input "true"
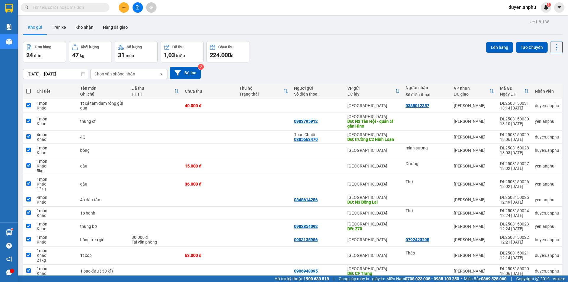
checkbox input "true"
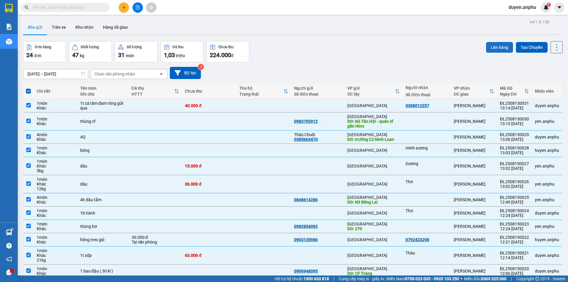
click at [499, 45] on button "Lên hàng" at bounding box center [499, 47] width 27 height 11
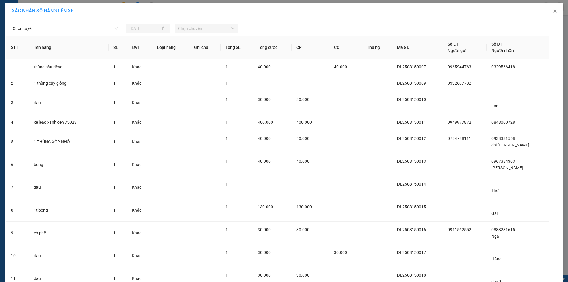
click at [77, 28] on span "Chọn tuyến" at bounding box center [65, 28] width 105 height 9
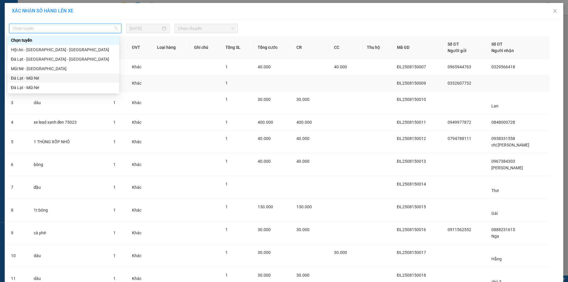
click at [27, 77] on div "Đà Lạt - Mũi Né" at bounding box center [63, 78] width 105 height 7
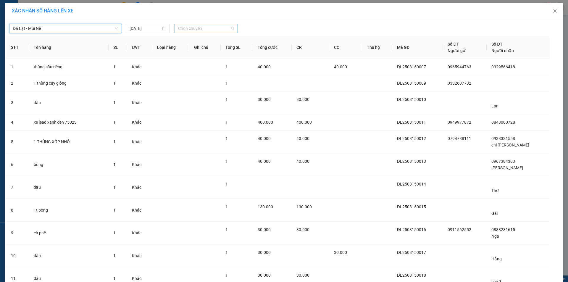
click at [200, 30] on span "Chọn chuyến" at bounding box center [206, 28] width 56 height 9
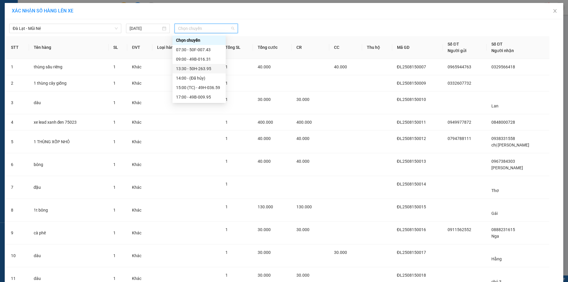
click at [192, 68] on div "13:30 - 50H-263.95" at bounding box center [199, 68] width 46 height 7
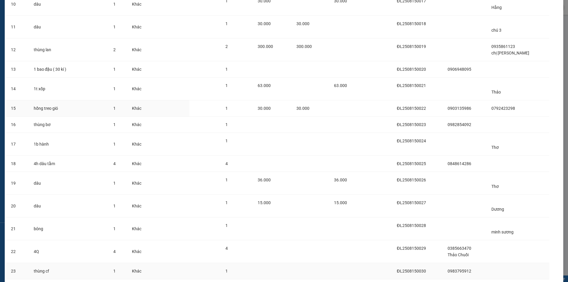
scroll to position [312, 0]
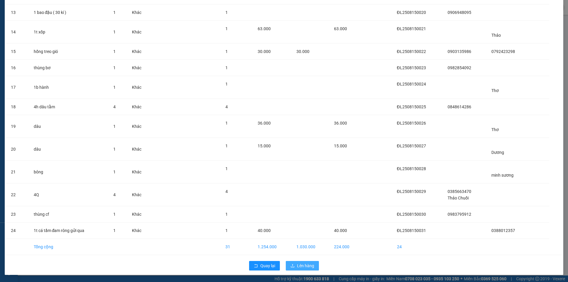
click at [304, 264] on span "Lên hàng" at bounding box center [305, 265] width 17 height 7
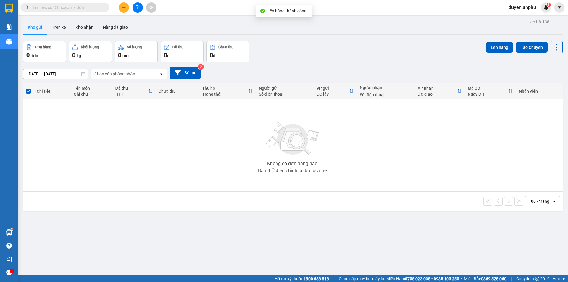
click at [136, 7] on icon "file-add" at bounding box center [138, 7] width 4 height 4
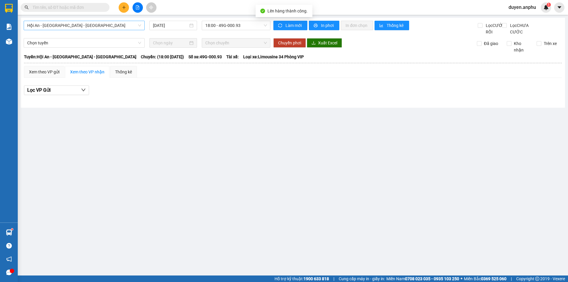
click at [71, 31] on div "Hội An - Nha Trang - Đà Lạt 15/08/2025 18:00 - 49G-000.93" at bounding box center [147, 28] width 247 height 15
click at [73, 27] on span "Hội An - [GEOGRAPHIC_DATA] - [GEOGRAPHIC_DATA]" at bounding box center [84, 25] width 114 height 9
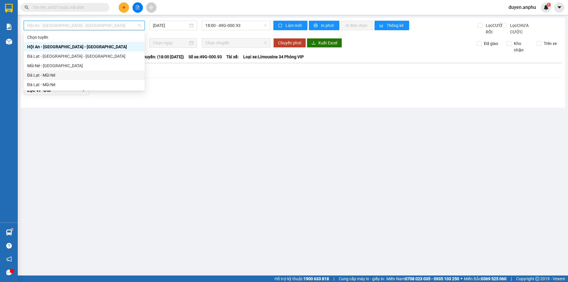
click at [49, 78] on div "Đà Lạt - Mũi Né" at bounding box center [84, 74] width 121 height 9
type input "[DATE]"
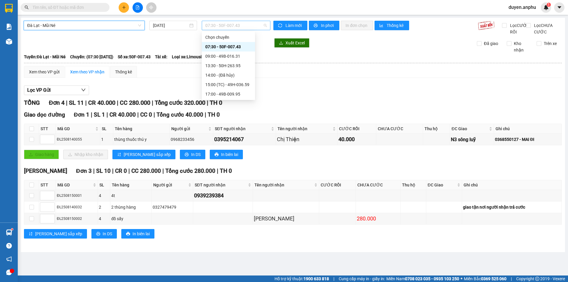
click at [235, 24] on span "07:30 - 50F-007.43" at bounding box center [236, 25] width 62 height 9
click at [223, 68] on div "13:30 - 50H-263.95" at bounding box center [228, 65] width 46 height 7
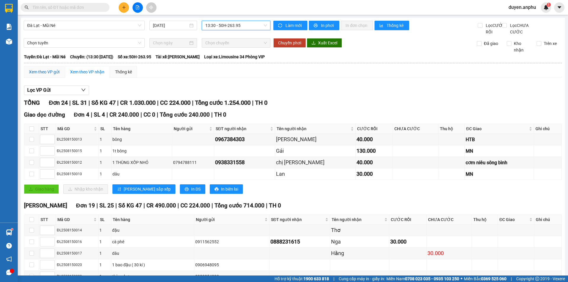
click at [52, 75] on div "Xem theo VP gửi" at bounding box center [44, 72] width 30 height 7
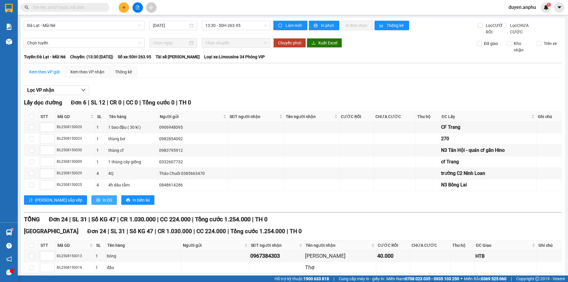
click at [91, 205] on button "In DS" at bounding box center [103, 199] width 25 height 9
click at [87, 75] on div "Xem theo VP nhận" at bounding box center [87, 72] width 34 height 7
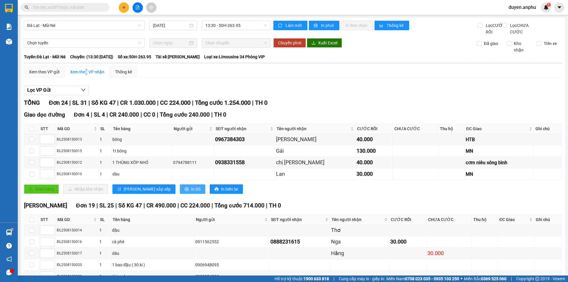
click at [180, 194] on button "In DS" at bounding box center [192, 188] width 25 height 9
click at [123, 9] on icon "plus" at bounding box center [124, 7] width 4 height 4
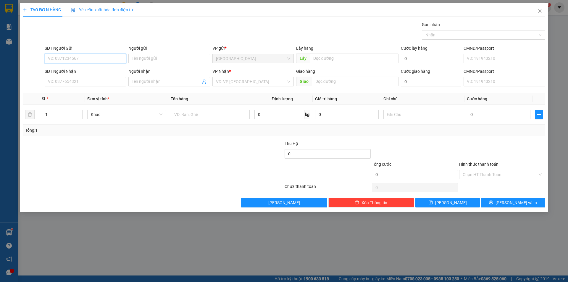
click at [96, 58] on input "SĐT Người Gửi" at bounding box center [85, 58] width 81 height 9
type input "0945959769"
drag, startPoint x: 82, startPoint y: 58, endPoint x: 35, endPoint y: 58, distance: 47.1
click at [35, 58] on div "SĐT Người Gửi 0945959769 0945959769 Người gửi Tên người gửi VP gửi * Đà Lạt Lấy…" at bounding box center [284, 55] width 524 height 21
click at [78, 80] on input "SĐT Người Nhận" at bounding box center [85, 81] width 81 height 9
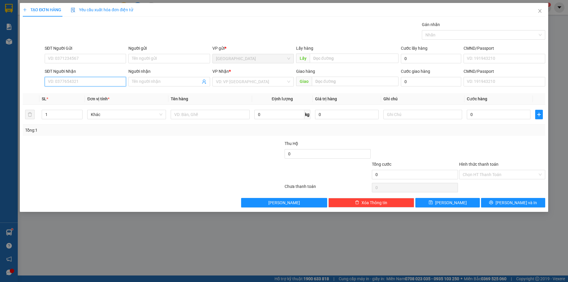
paste input "0945959769"
type input "0945959769"
click at [256, 81] on input "search" at bounding box center [251, 81] width 70 height 9
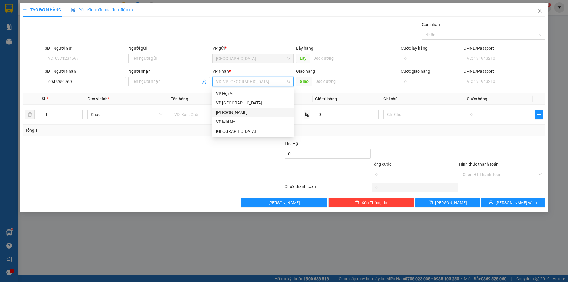
click at [229, 111] on div "[PERSON_NAME]" at bounding box center [253, 112] width 74 height 7
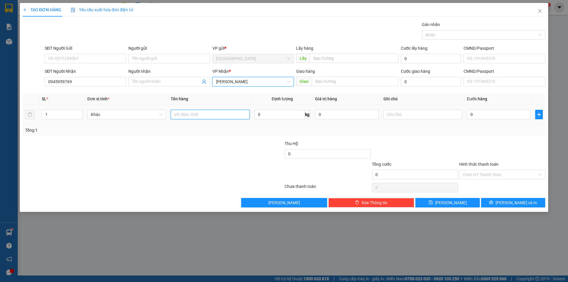
click at [181, 115] on input "text" at bounding box center [210, 114] width 79 height 9
type input "1 xe máy 50cc"
click at [505, 113] on input "0" at bounding box center [499, 114] width 64 height 9
type input "3"
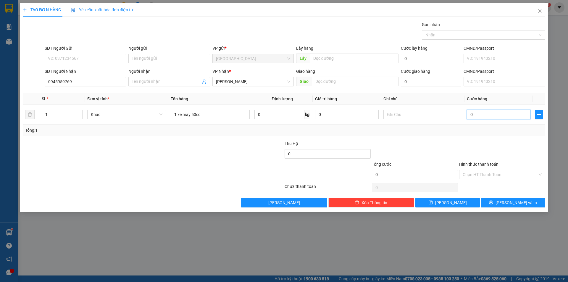
type input "3"
type input "35"
type input "350"
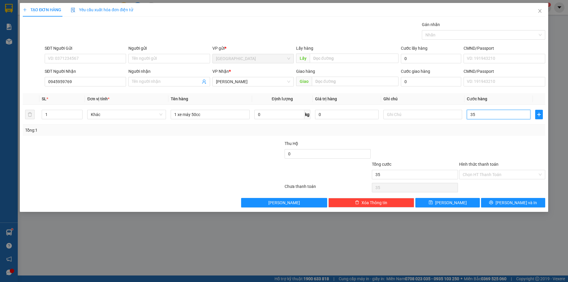
type input "350"
type input "350.000"
click at [490, 139] on div "Transit Pickup Surcharge Ids Transit Deliver Surcharge Ids Transit Deliver Surc…" at bounding box center [284, 114] width 523 height 186
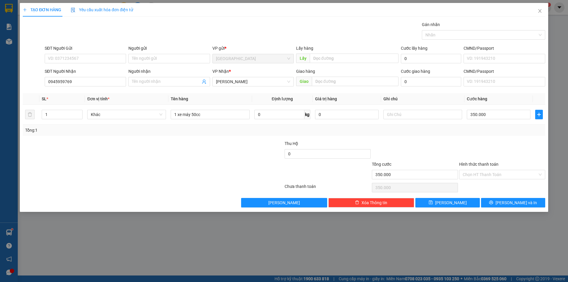
drag, startPoint x: 502, startPoint y: 173, endPoint x: 492, endPoint y: 189, distance: 18.3
click at [501, 175] on input "Hình thức thanh toán" at bounding box center [500, 174] width 75 height 9
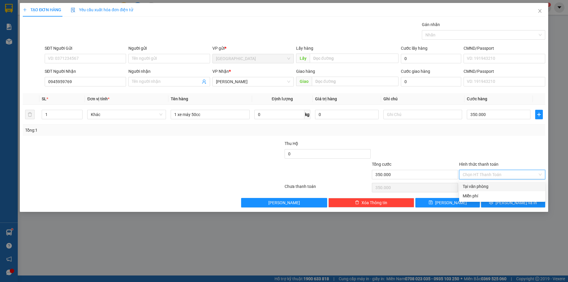
click at [490, 189] on div "Tại văn phòng" at bounding box center [502, 186] width 79 height 7
type input "0"
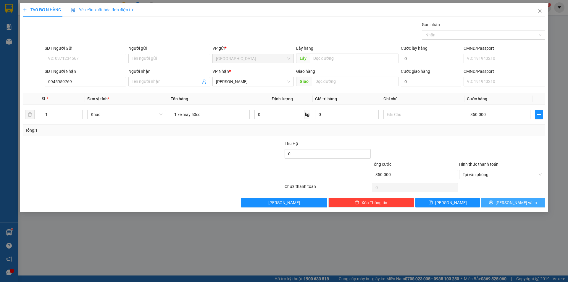
click at [490, 204] on button "[PERSON_NAME] và In" at bounding box center [513, 202] width 64 height 9
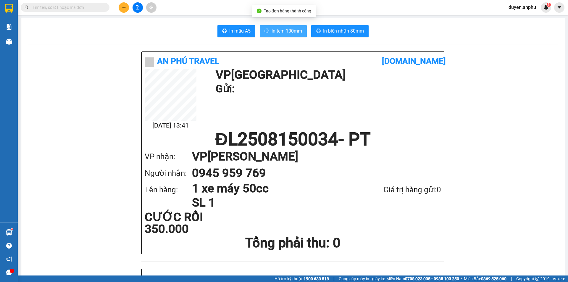
click at [290, 29] on span "In tem 100mm" at bounding box center [287, 30] width 30 height 7
click at [282, 35] on button "In tem 100mm" at bounding box center [283, 31] width 47 height 12
